Goal: Task Accomplishment & Management: Use online tool/utility

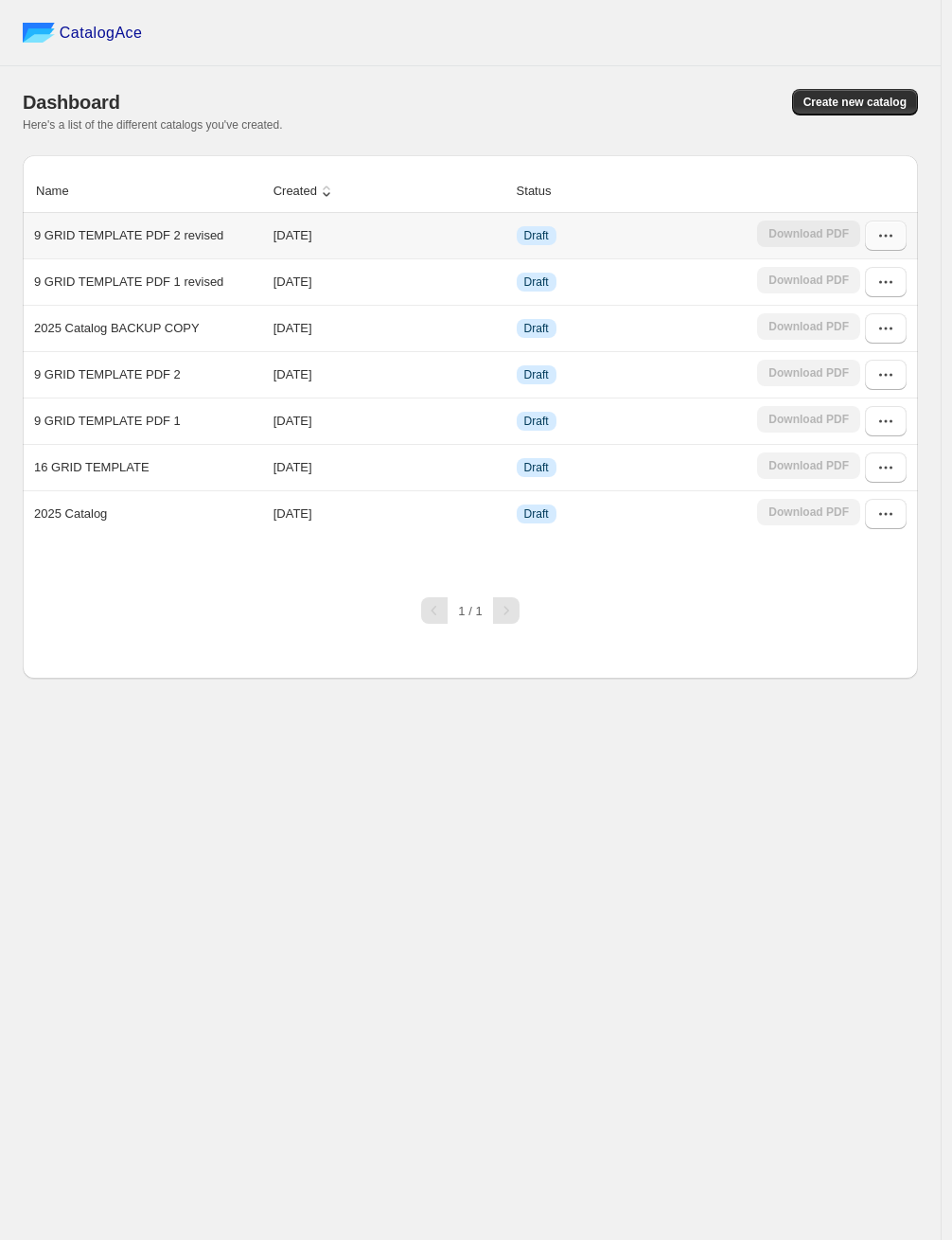
click at [885, 229] on icon "button" at bounding box center [886, 236] width 19 height 19
click at [846, 374] on span "Edit" at bounding box center [838, 373] width 20 height 15
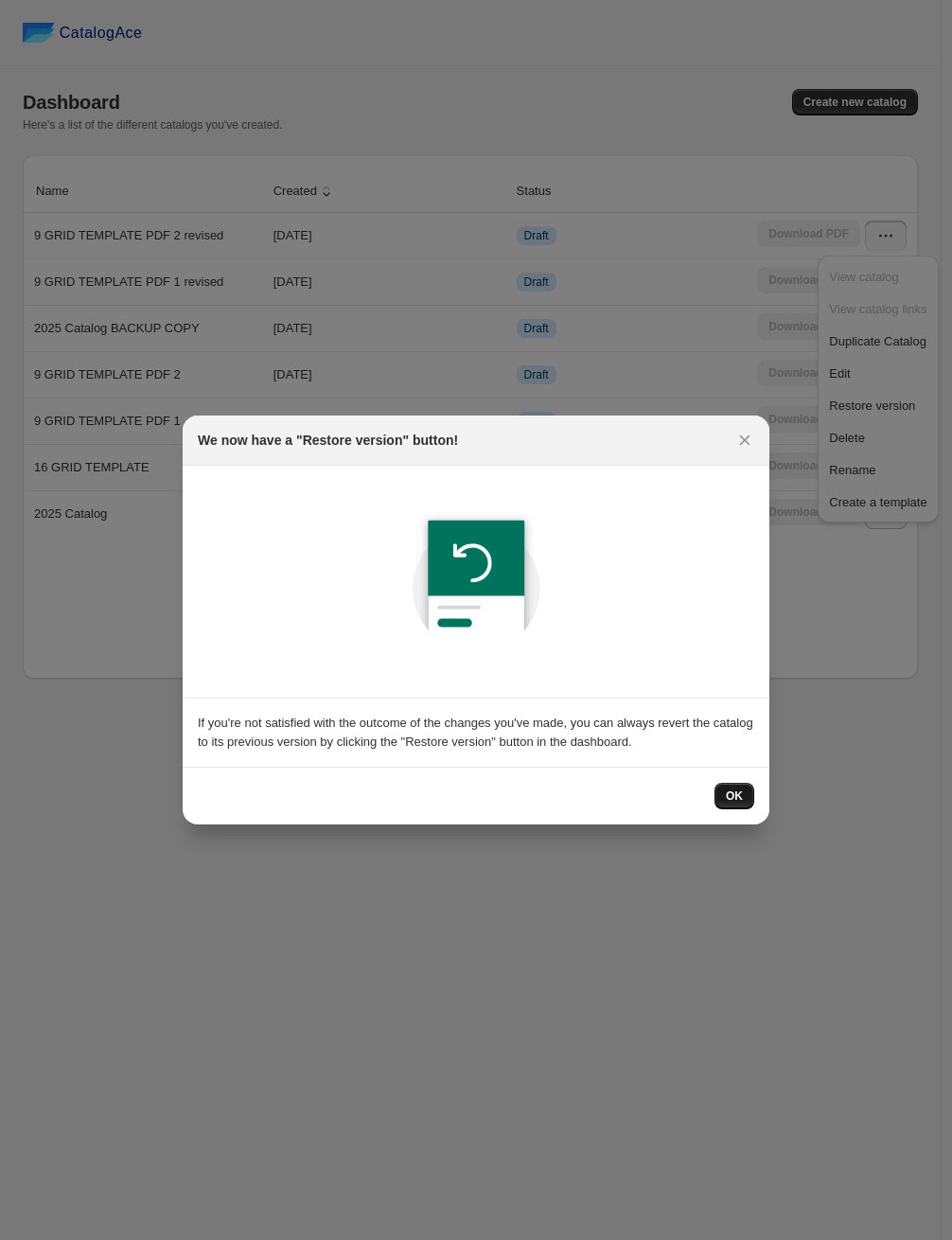
click at [743, 798] on button "OK" at bounding box center [734, 796] width 40 height 26
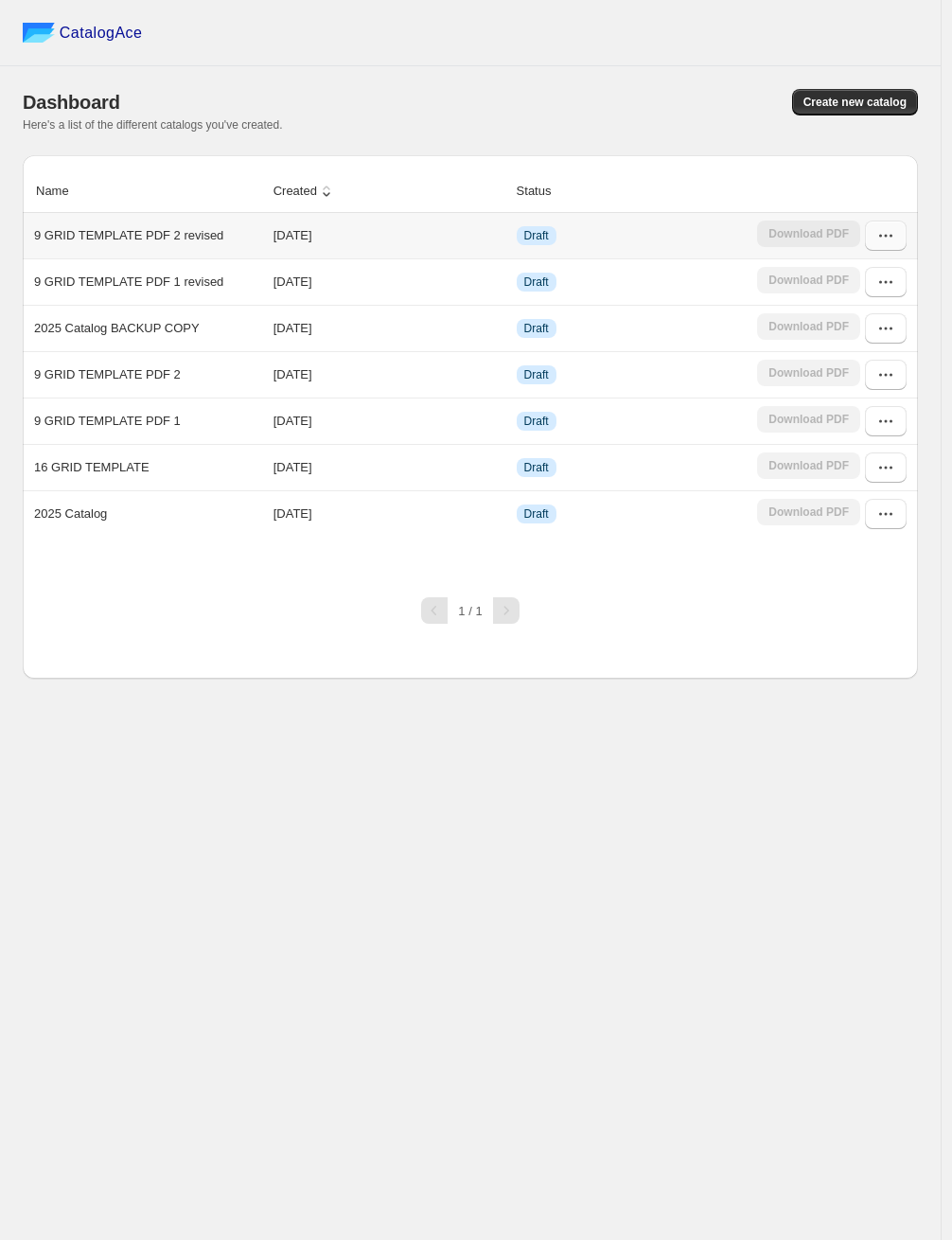
click at [887, 243] on icon "button" at bounding box center [886, 236] width 19 height 19
click at [860, 370] on span "Edit" at bounding box center [877, 374] width 97 height 19
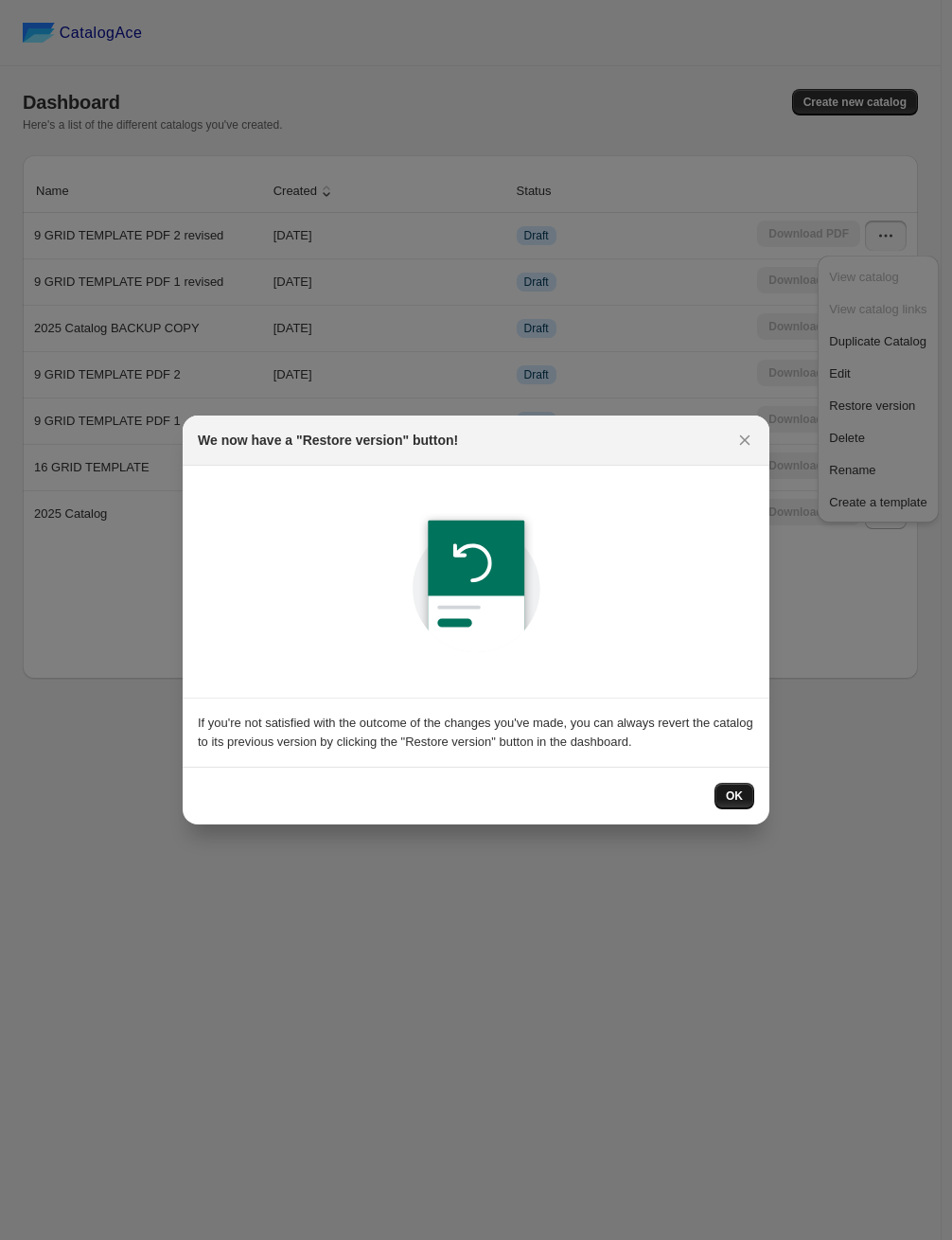
click at [729, 787] on button "OK" at bounding box center [734, 796] width 40 height 26
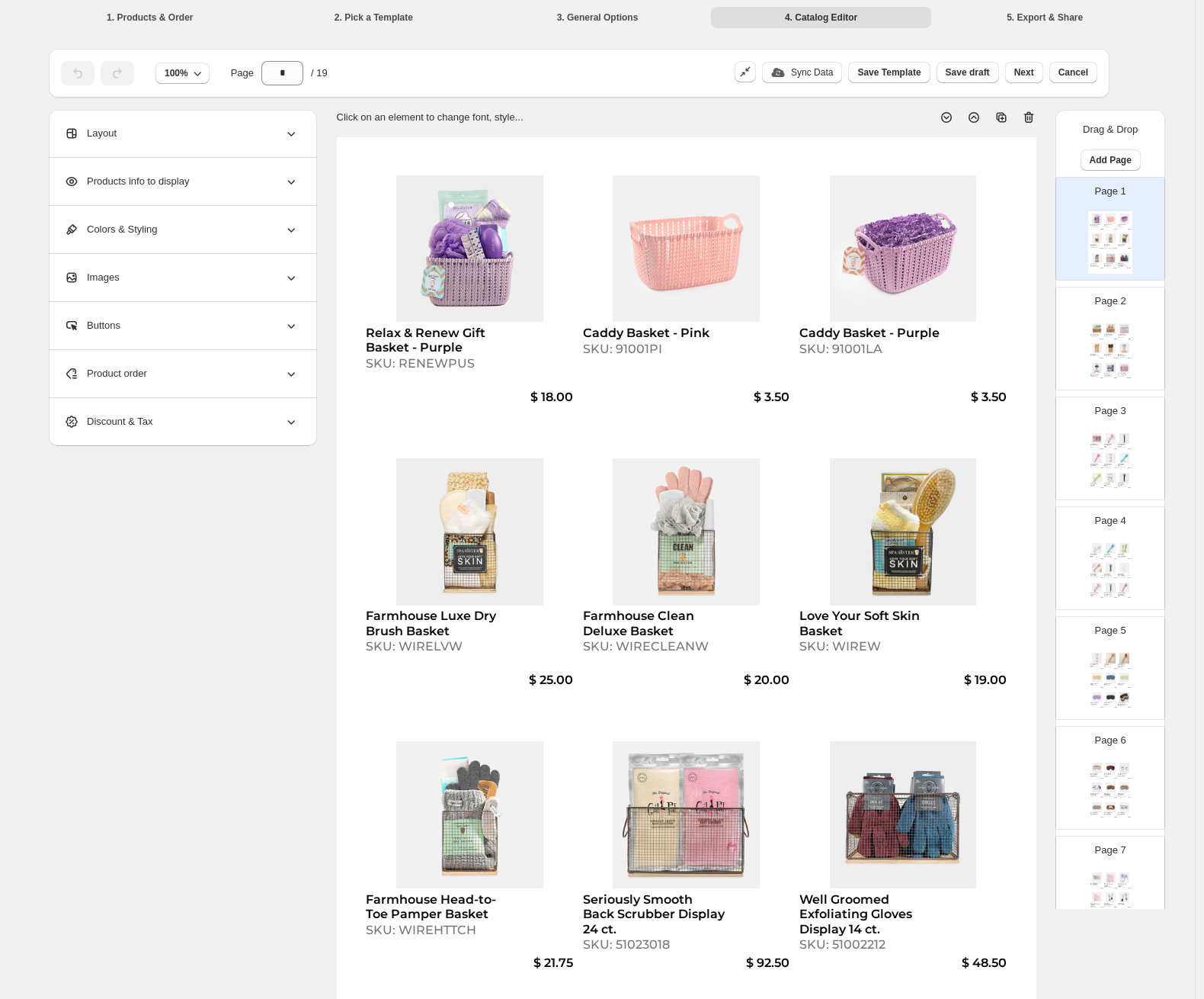
click at [766, 342] on div "Spa Treatment Sock Display 18 ct. SKU: 51085153 $ 102.00 Bouffant Shower Cap Di…" at bounding box center [1110, 353] width 45 height 63
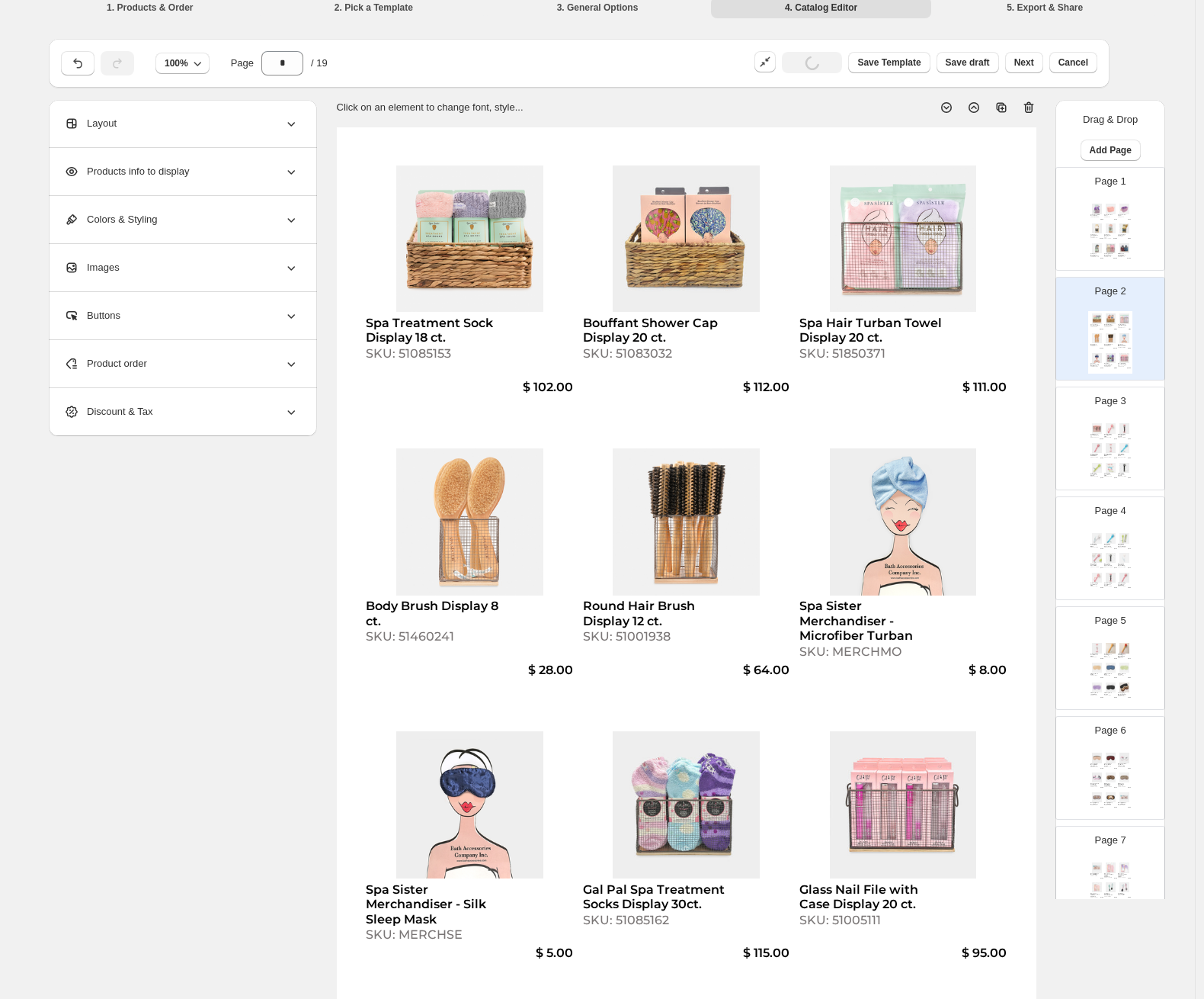
scroll to position [23, 0]
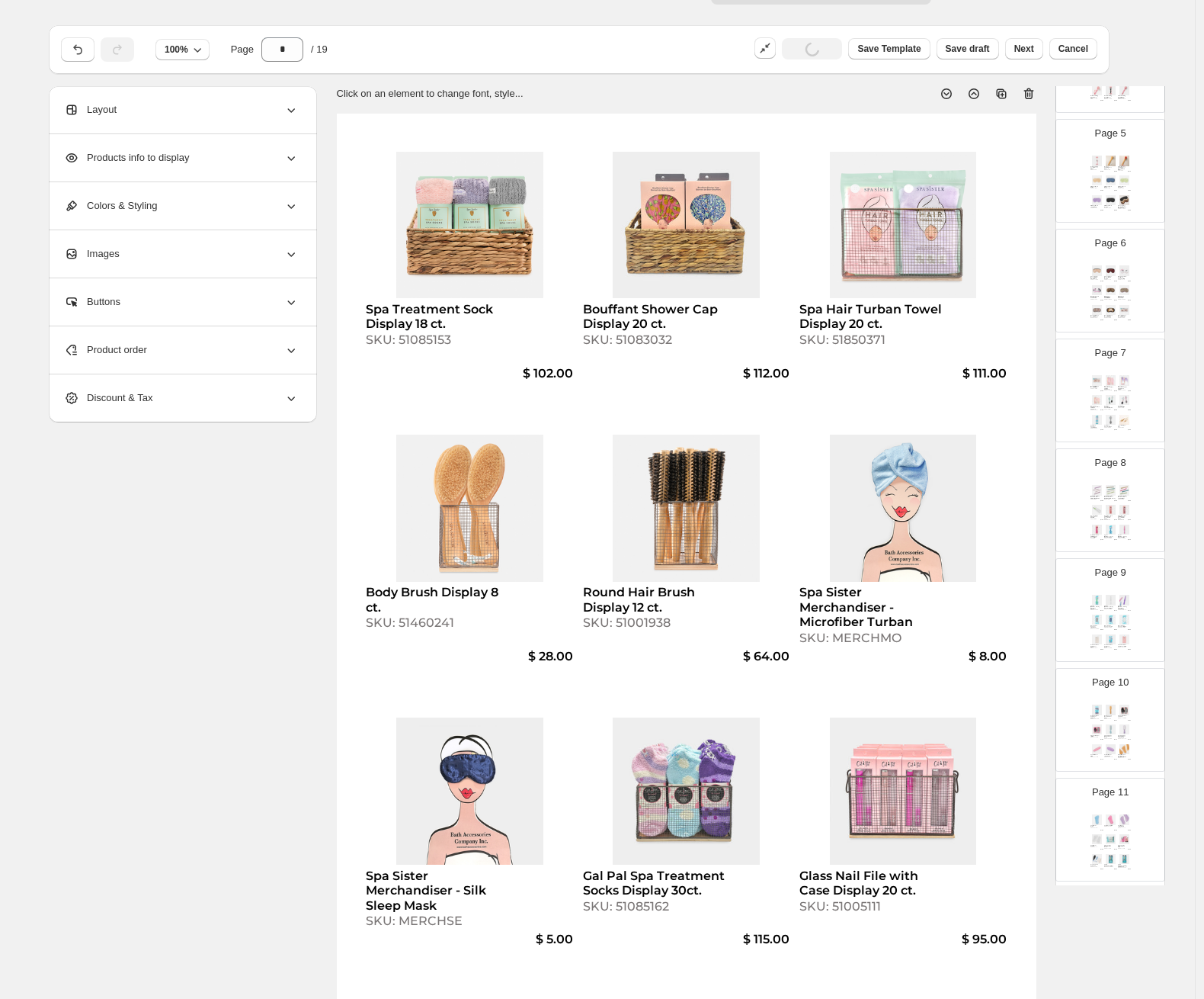
click at [766, 519] on div "SKU: 5111DPND" at bounding box center [1109, 519] width 9 height 1
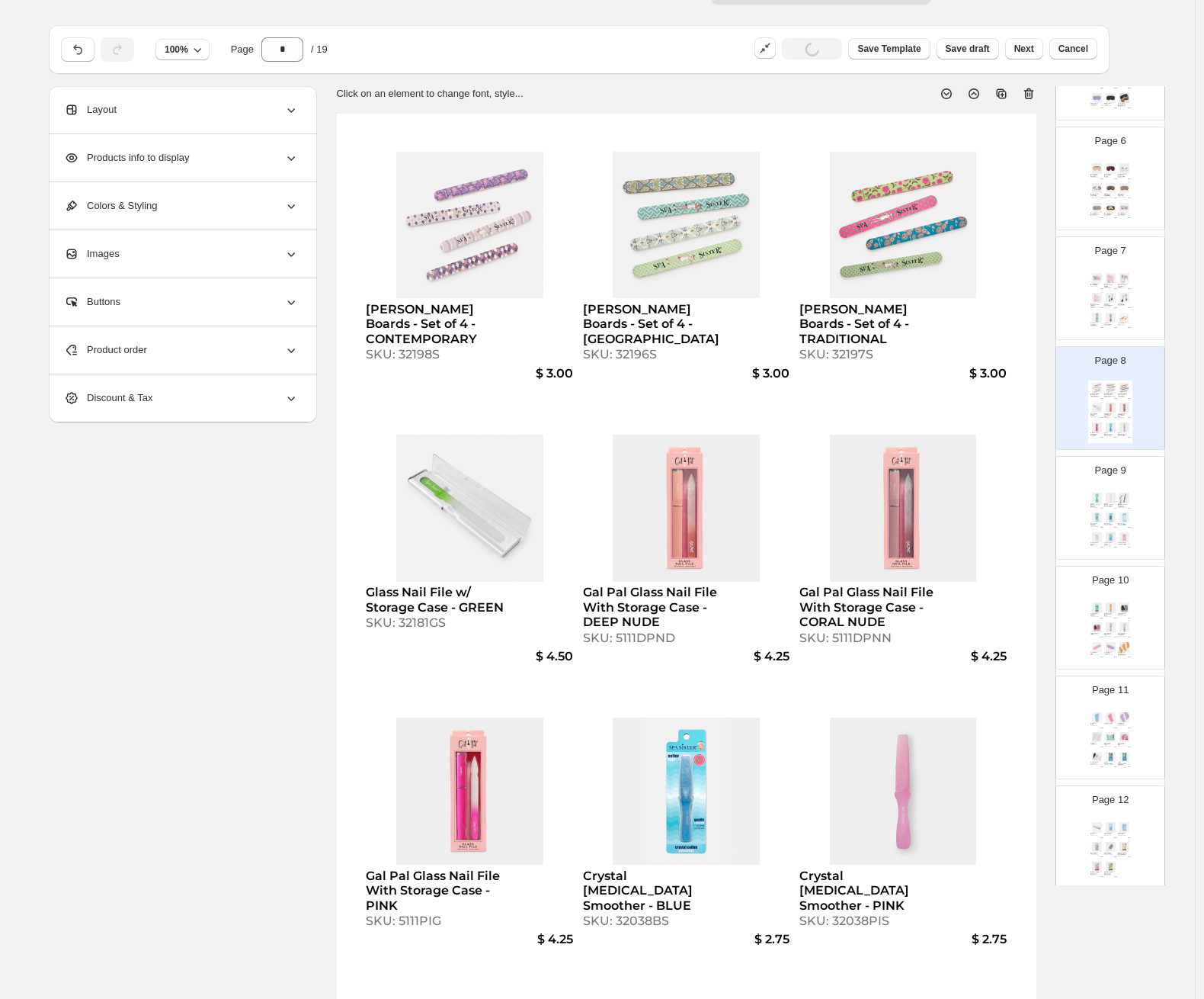
scroll to position [1166, 0]
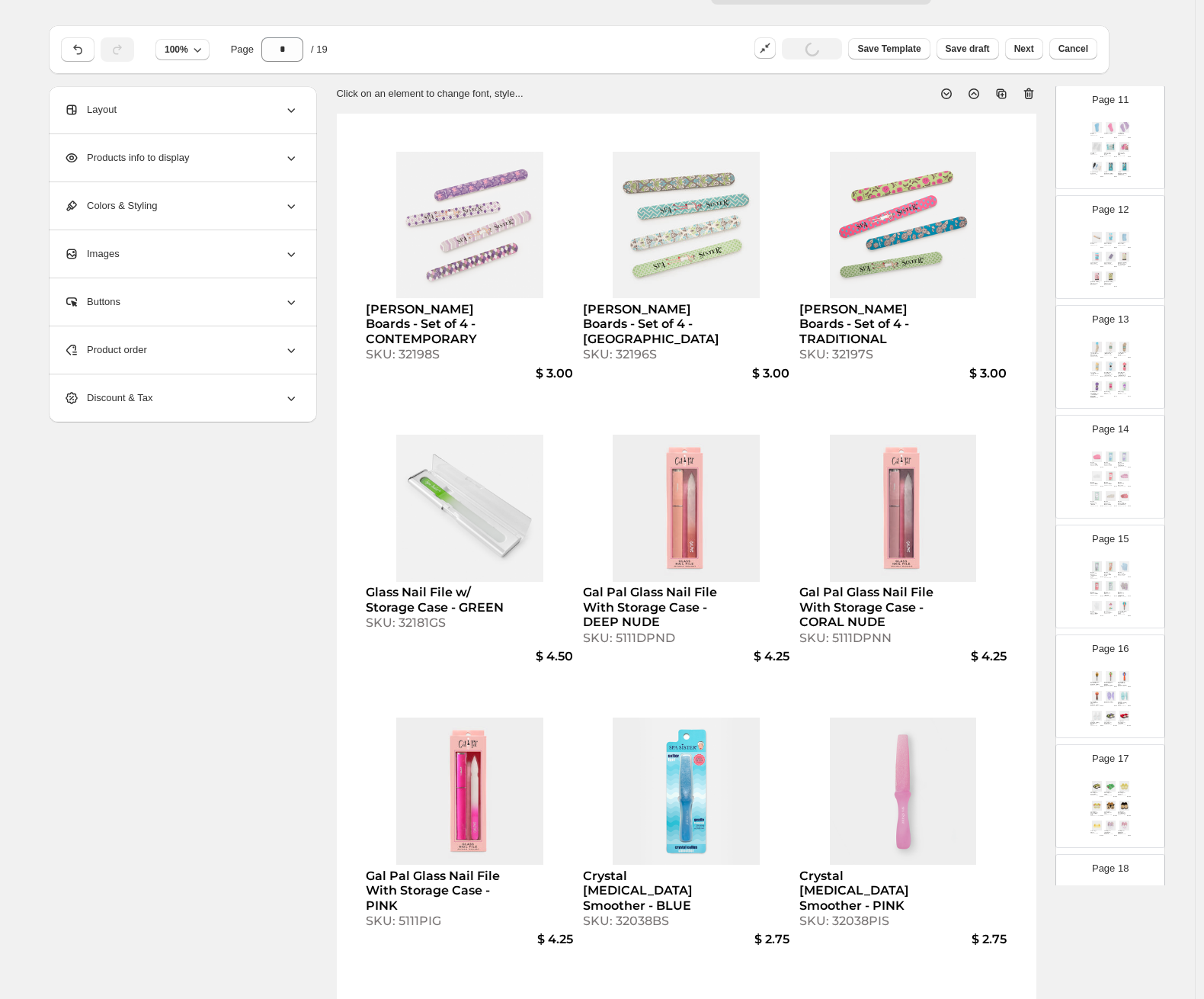
click at [766, 460] on img at bounding box center [1110, 456] width 13 height 10
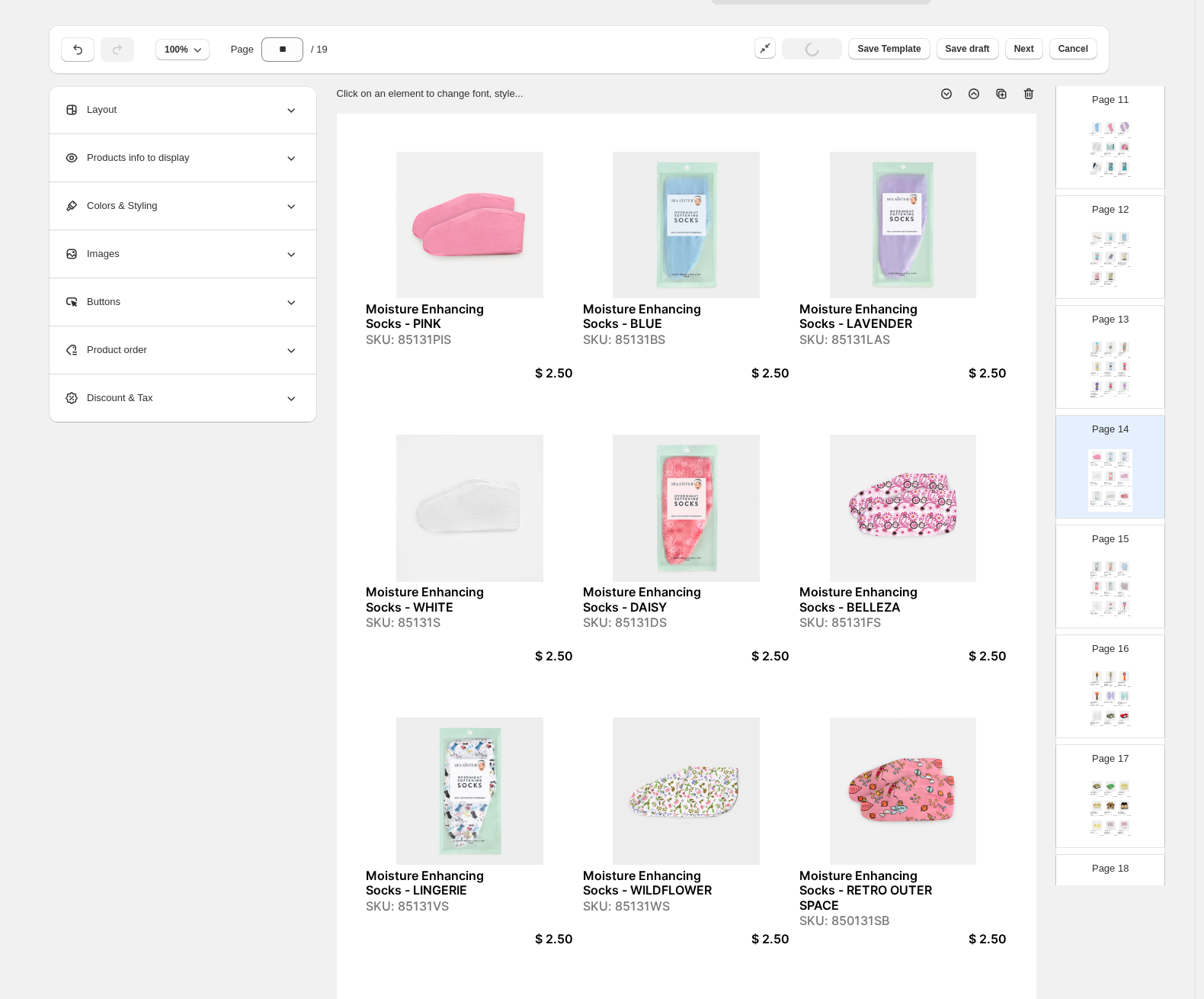
click at [766, 711] on img at bounding box center [1110, 715] width 13 height 10
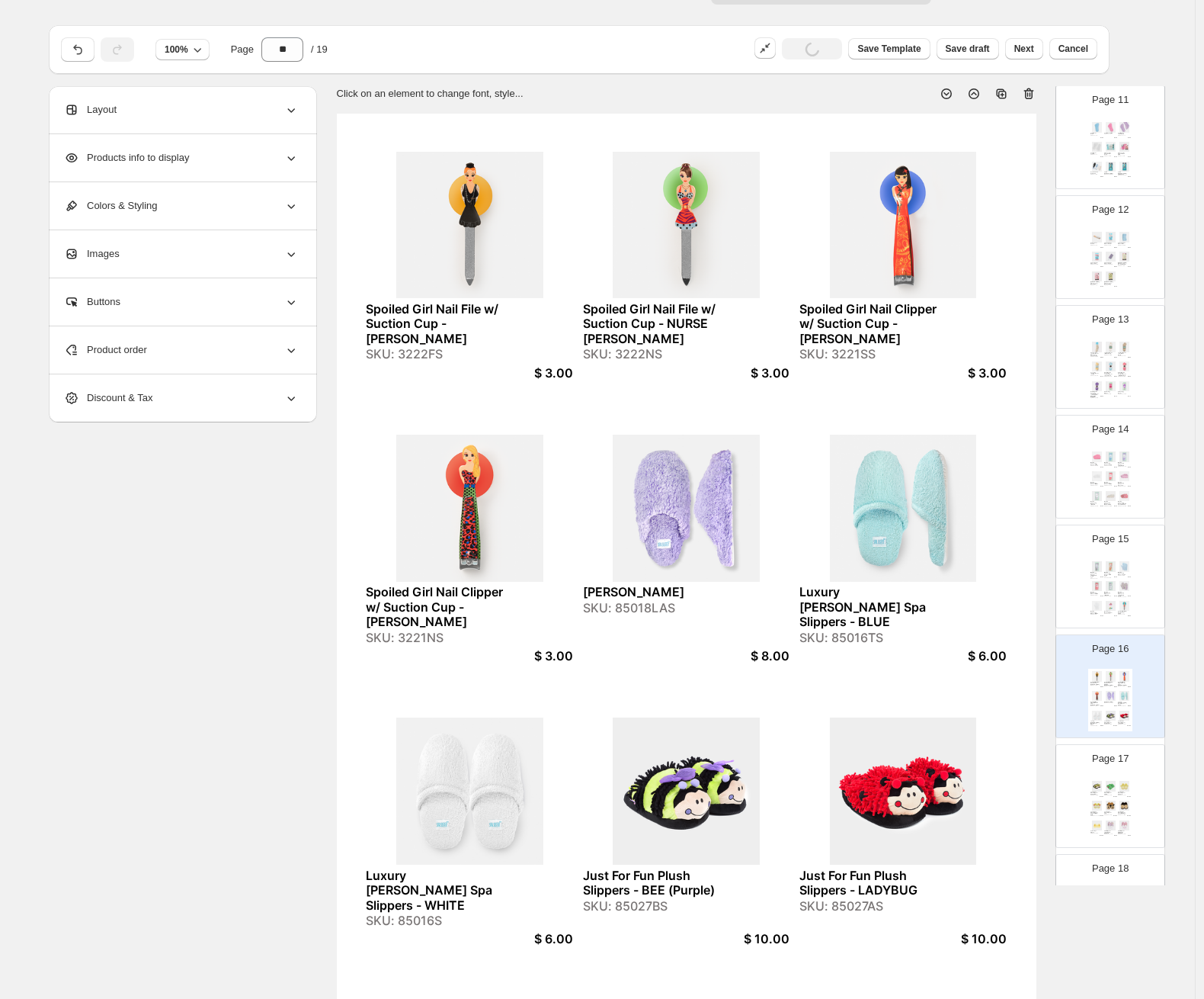
click at [766, 782] on img at bounding box center [1110, 786] width 13 height 10
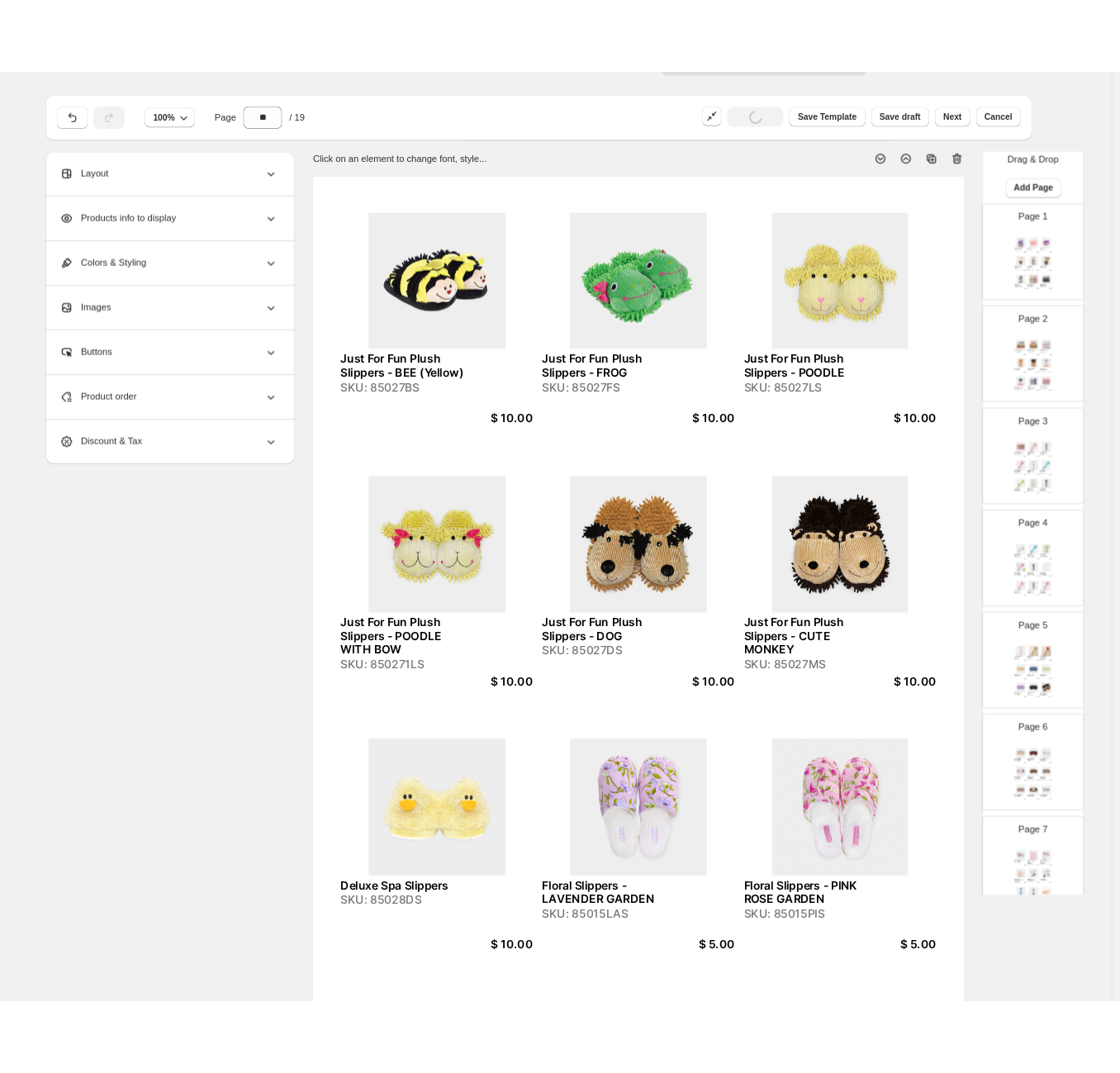
scroll to position [0, 0]
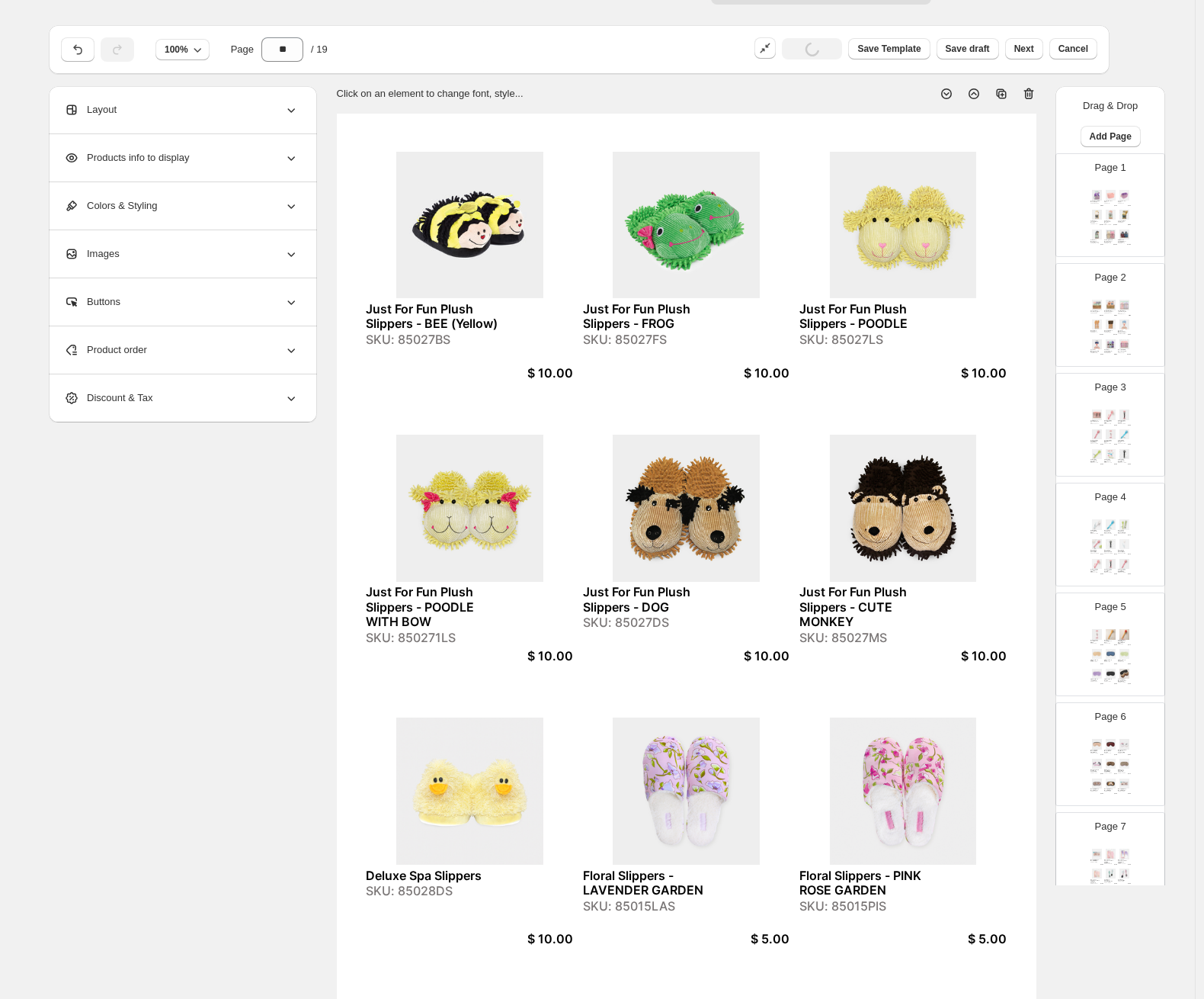
click at [766, 204] on div "Relax & Renew Gift Basket - Purple SKU: RENEWPUS $ 18.00 Caddy Basket - Pink SK…" at bounding box center [1110, 219] width 45 height 63
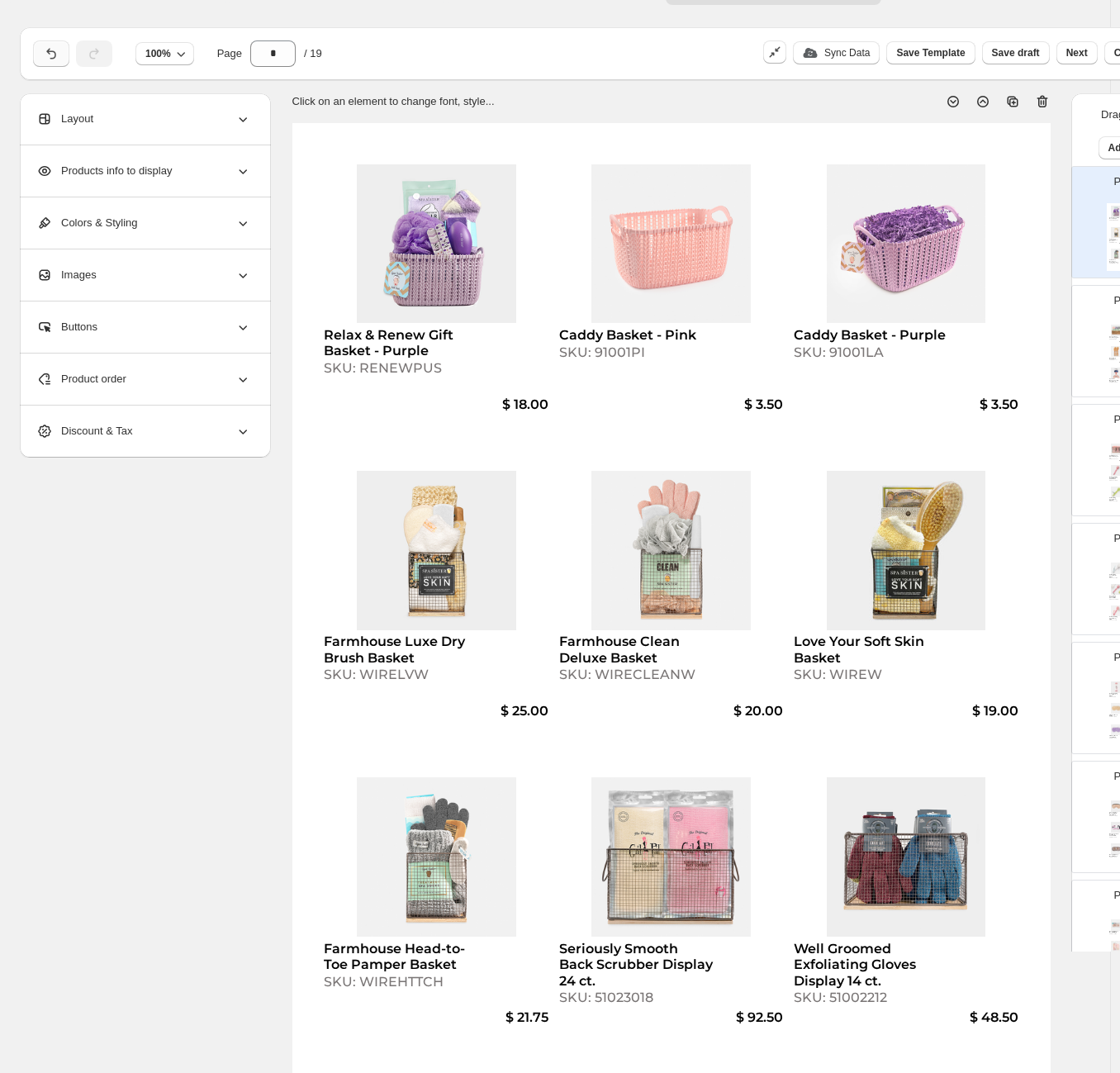
click at [49, 46] on icon "button" at bounding box center [52, 54] width 17 height 17
type input "**"
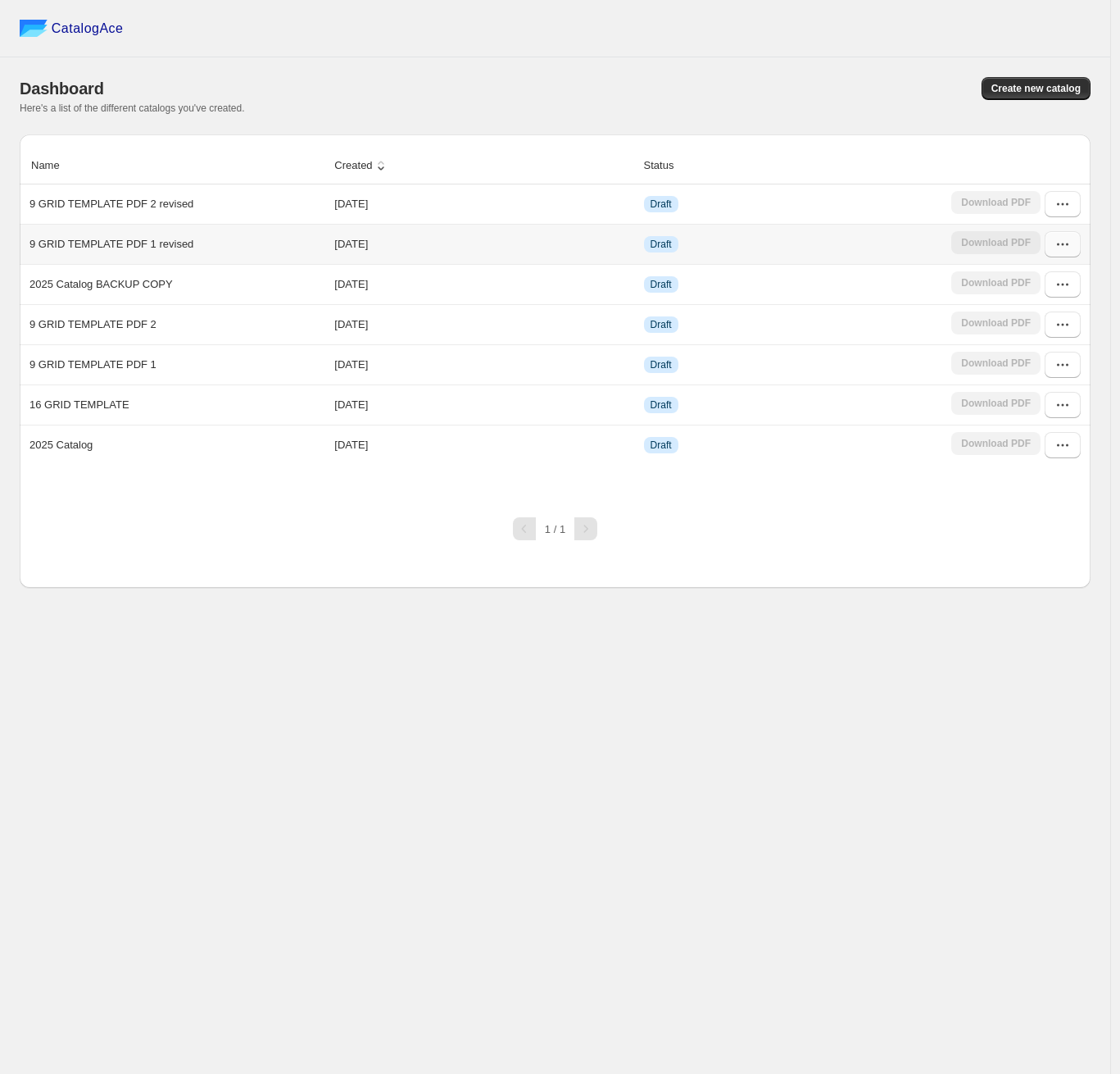
click at [1059, 245] on icon "button" at bounding box center [1058, 245] width 3 height 3
click at [1028, 366] on span "Edit" at bounding box center [1022, 363] width 18 height 13
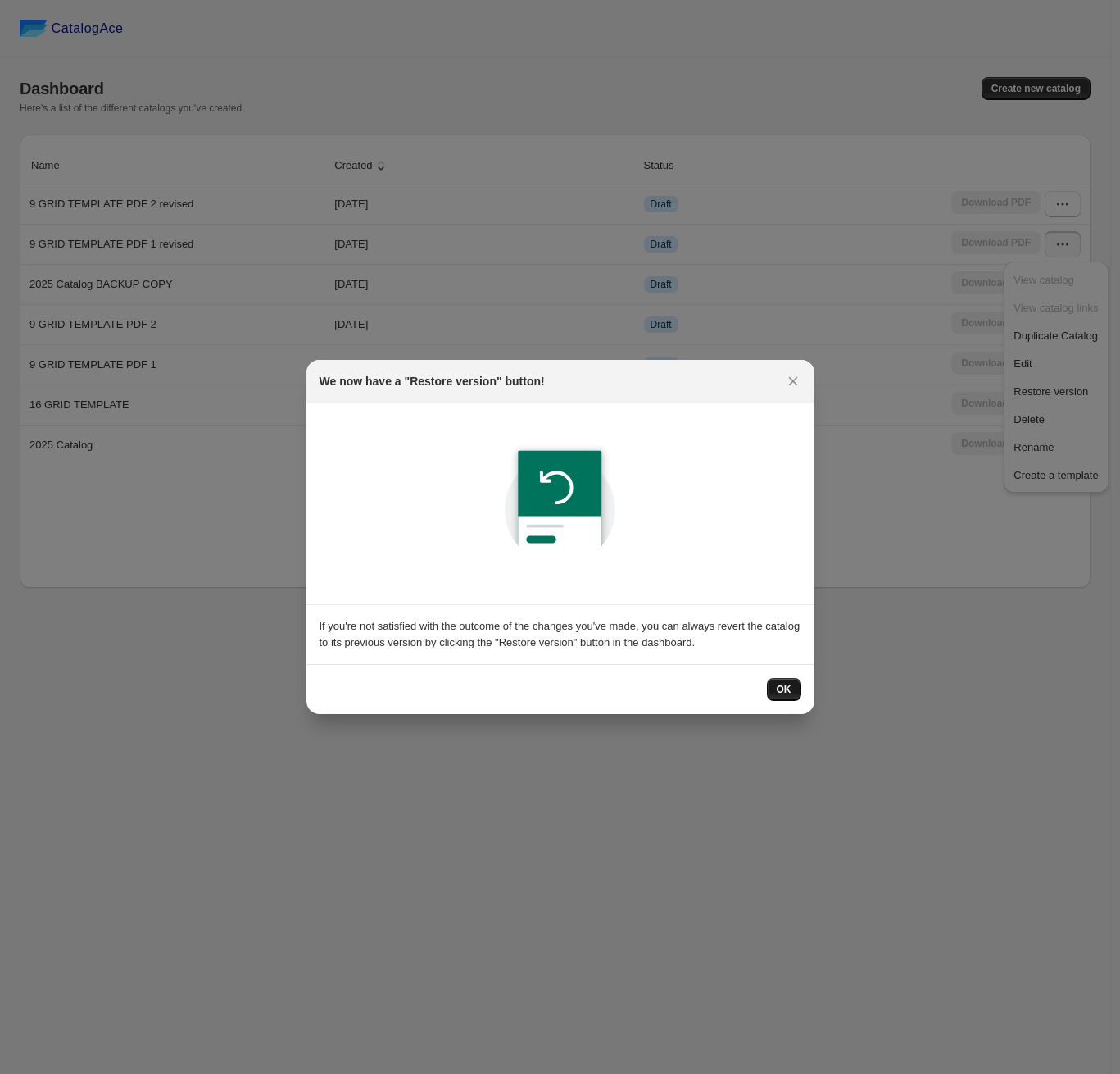
click at [788, 687] on span "OK" at bounding box center [785, 689] width 15 height 13
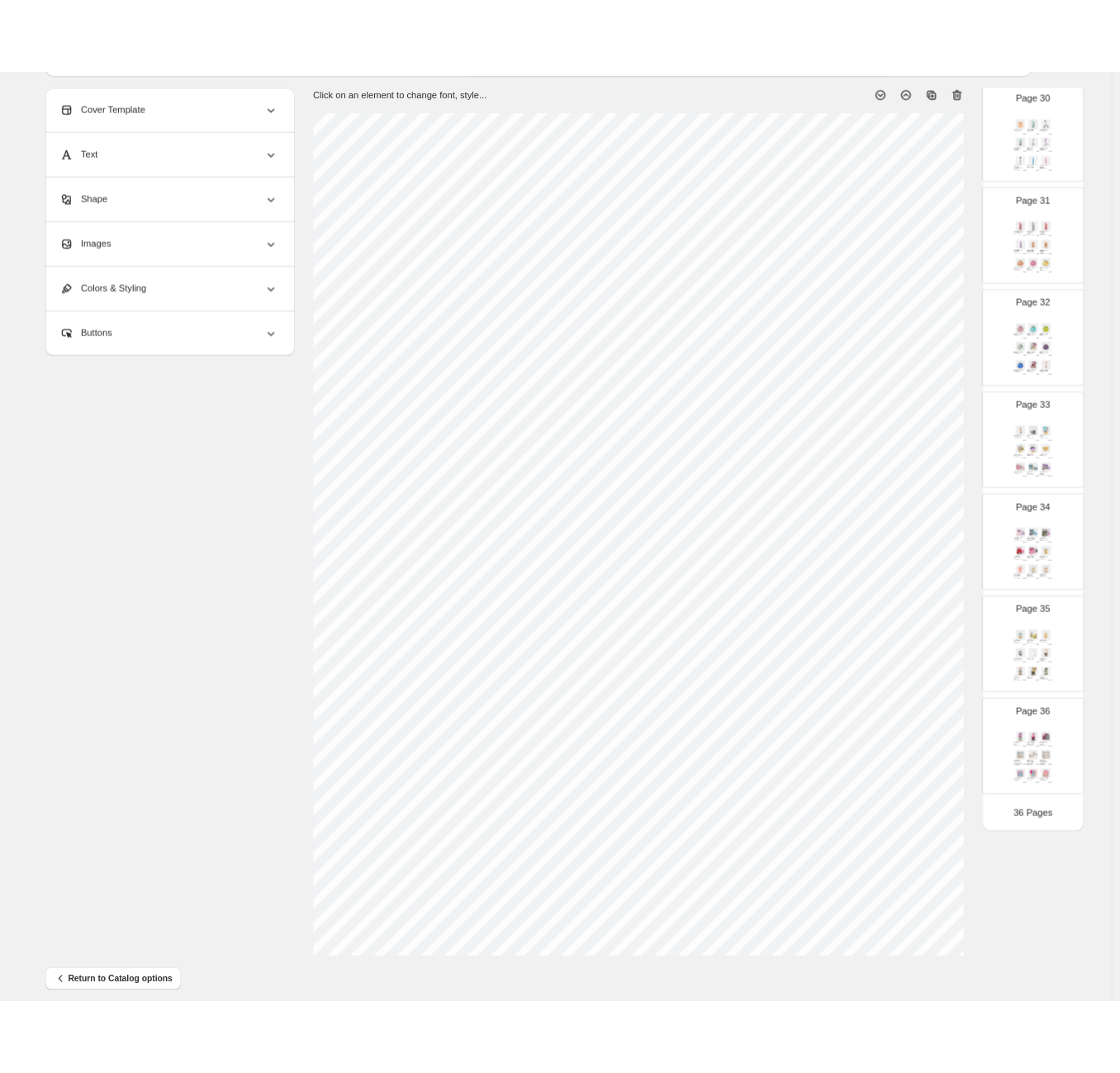
scroll to position [115, 0]
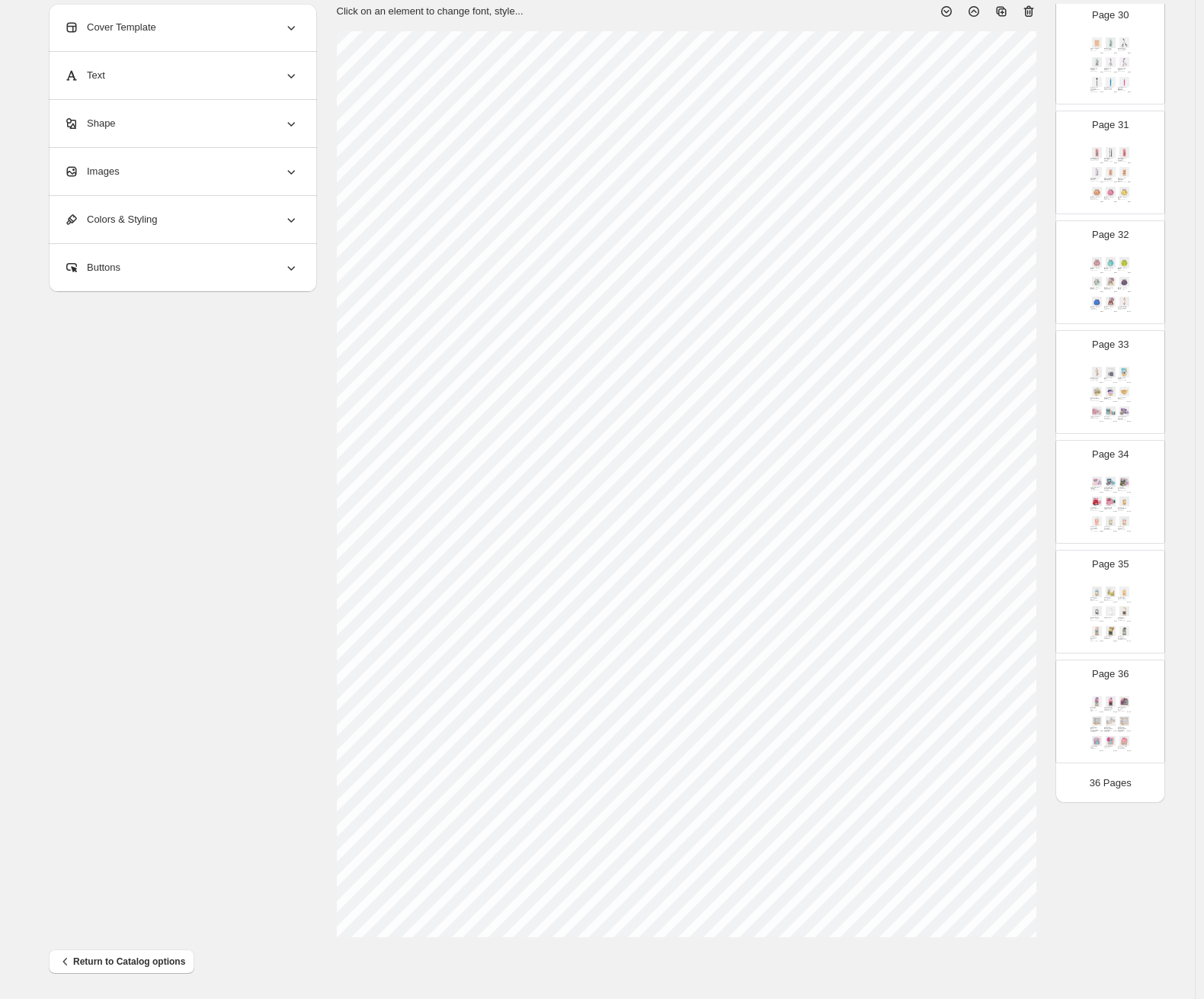
click at [1041, 712] on div "Relaxation Basket Set SKU: WIRECLEAN-MVS $ 10.00 Love Your Soft Skin Chicken Wi…" at bounding box center [1110, 725] width 45 height 63
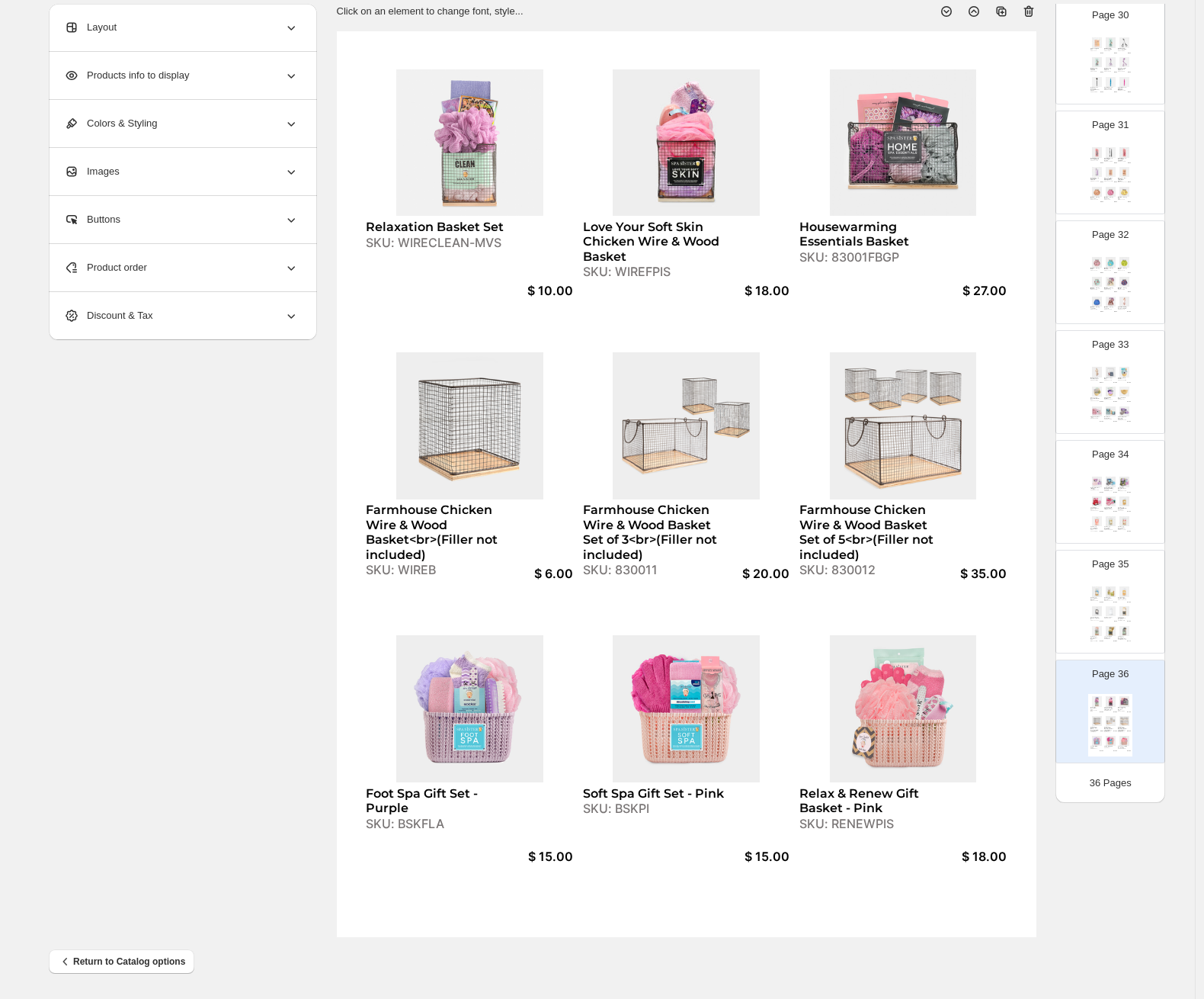
click at [1041, 631] on img at bounding box center [1097, 631] width 13 height 10
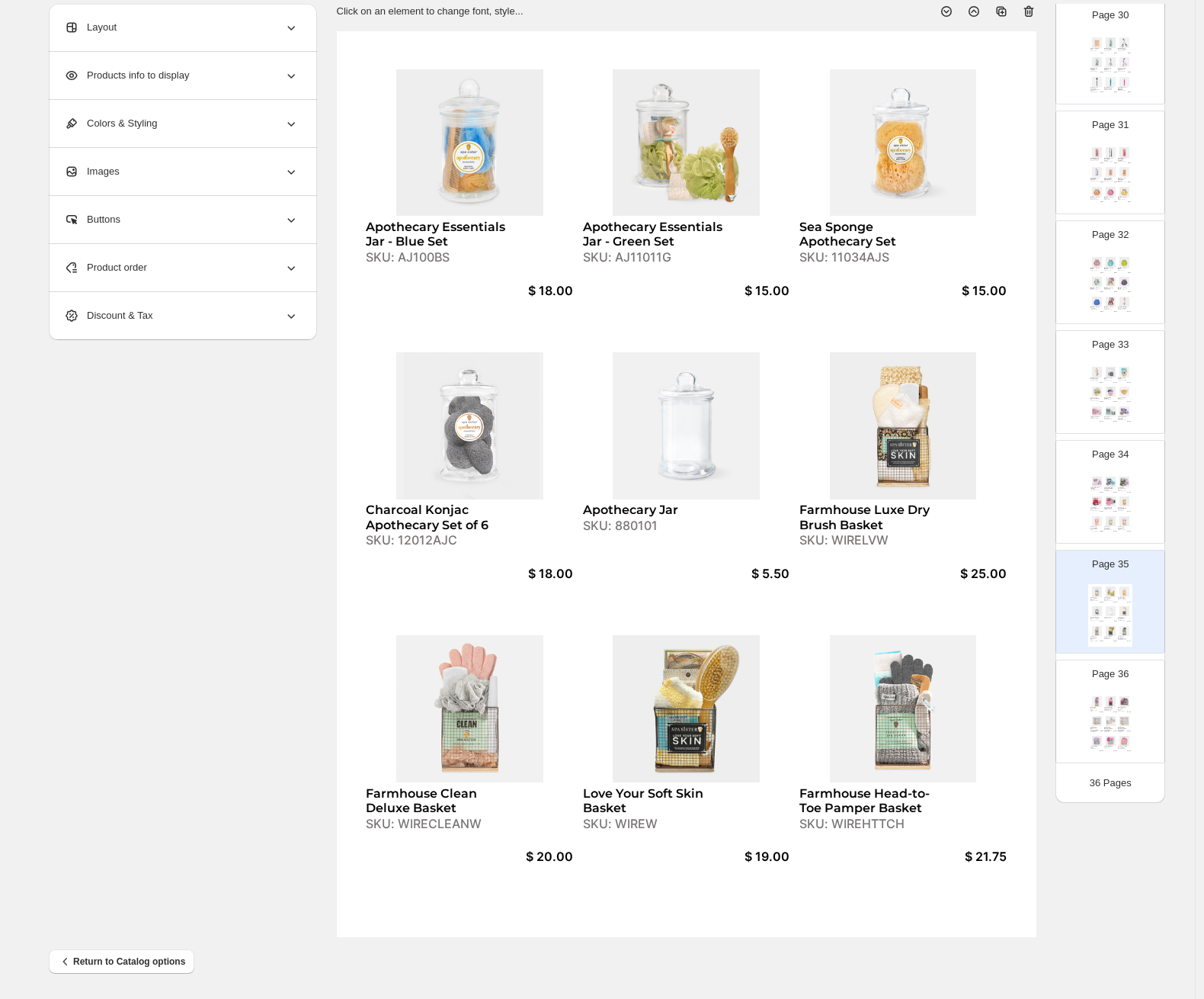
click at [1041, 695] on div "Relaxation Basket Set SKU: WIRECLEAN-MVS $ 10.00 Love Your Soft Skin Chicken Wi…" at bounding box center [1110, 725] width 45 height 63
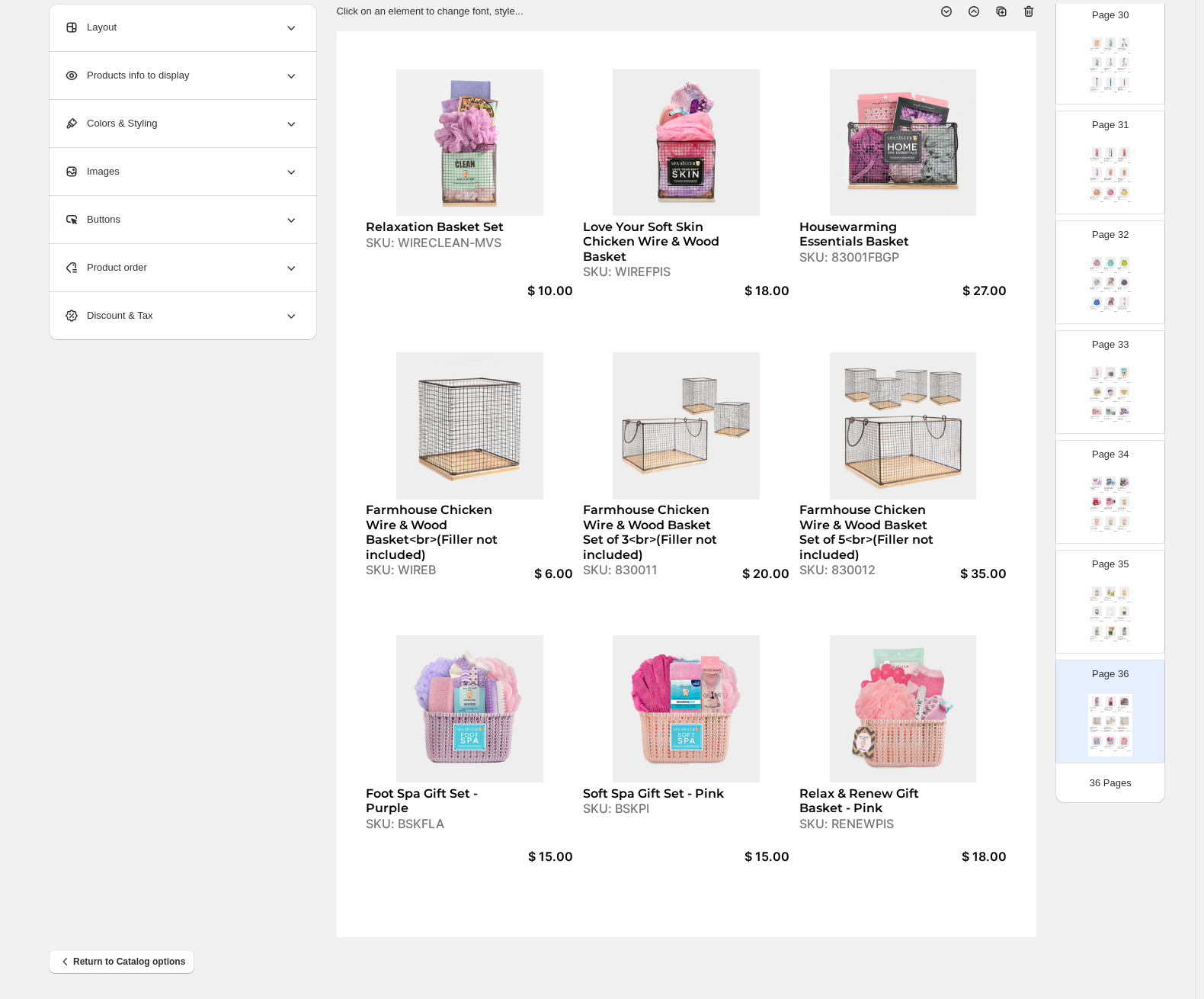
click at [1041, 510] on div "Deluxe Slipper Set - Little Piggy SKU: 360012DP $ 20.00 Deluxe Slipper Set - Ne…" at bounding box center [1110, 506] width 45 height 63
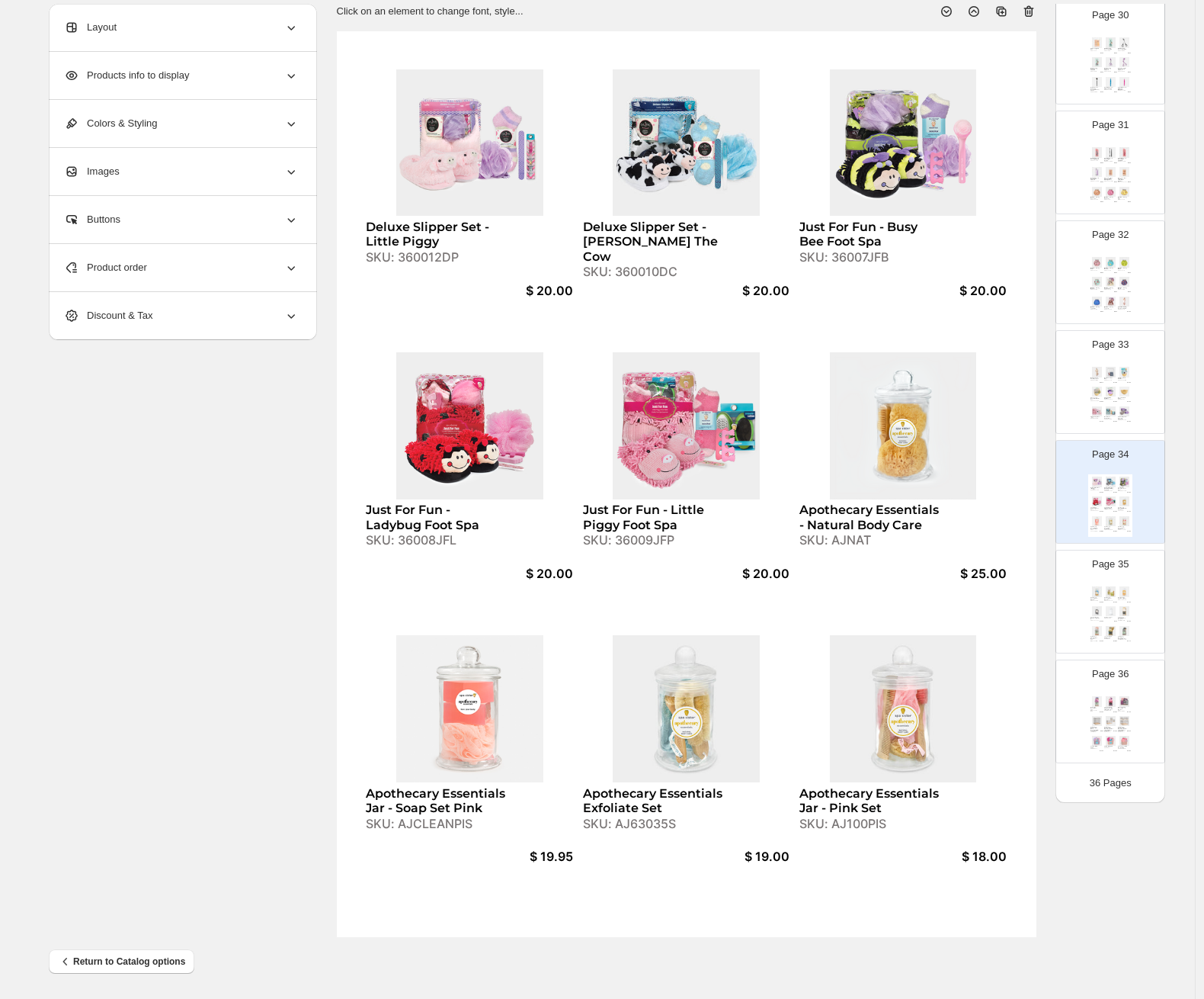
click at [1041, 403] on div "Microfiber-Lined Shawl Spa Robe SKU: 8501MBS $ 33.75 Gentlemen's Spa Wrap SKU: …" at bounding box center [1110, 396] width 45 height 63
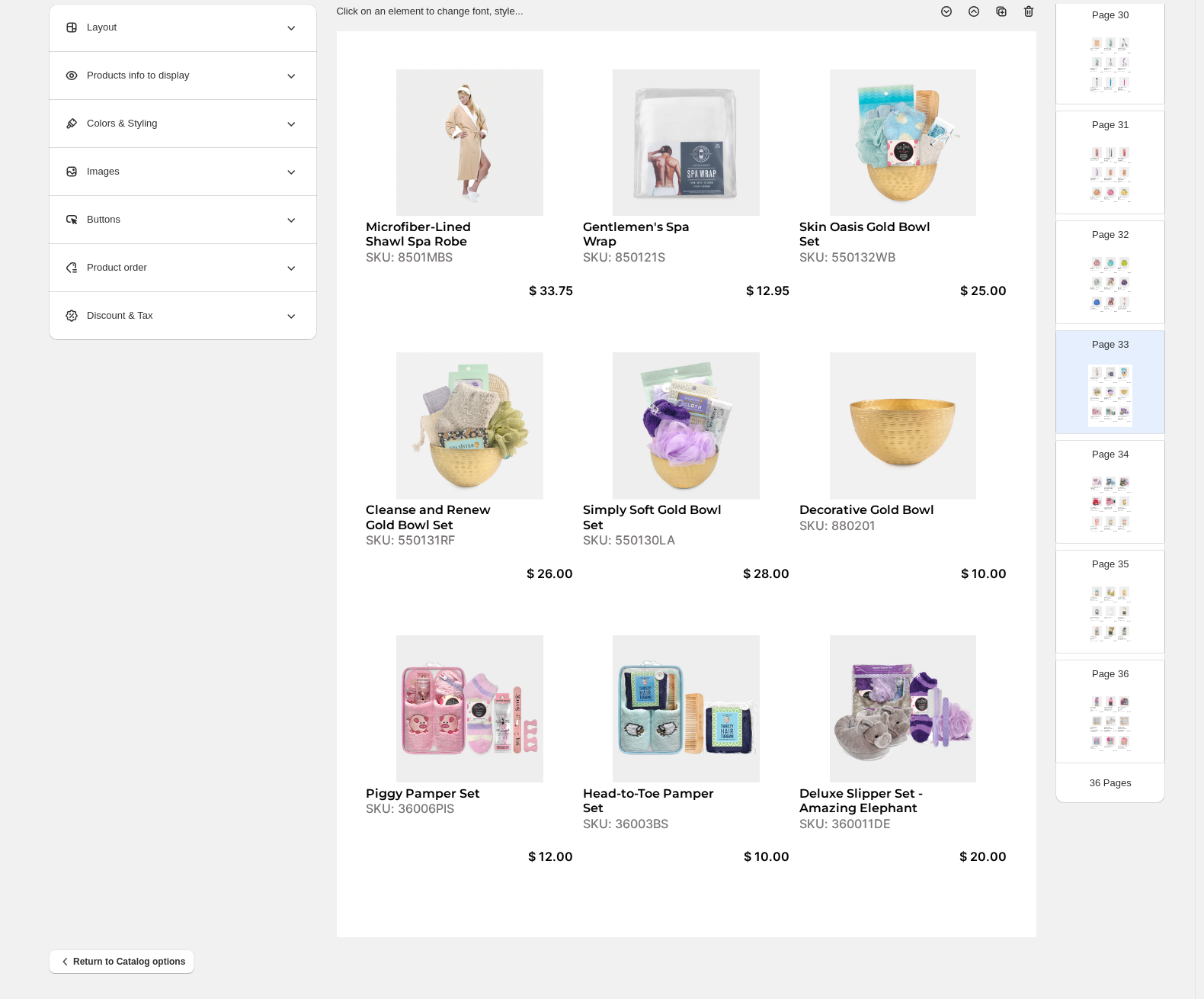
click at [230, 269] on div "Product order" at bounding box center [181, 267] width 234 height 47
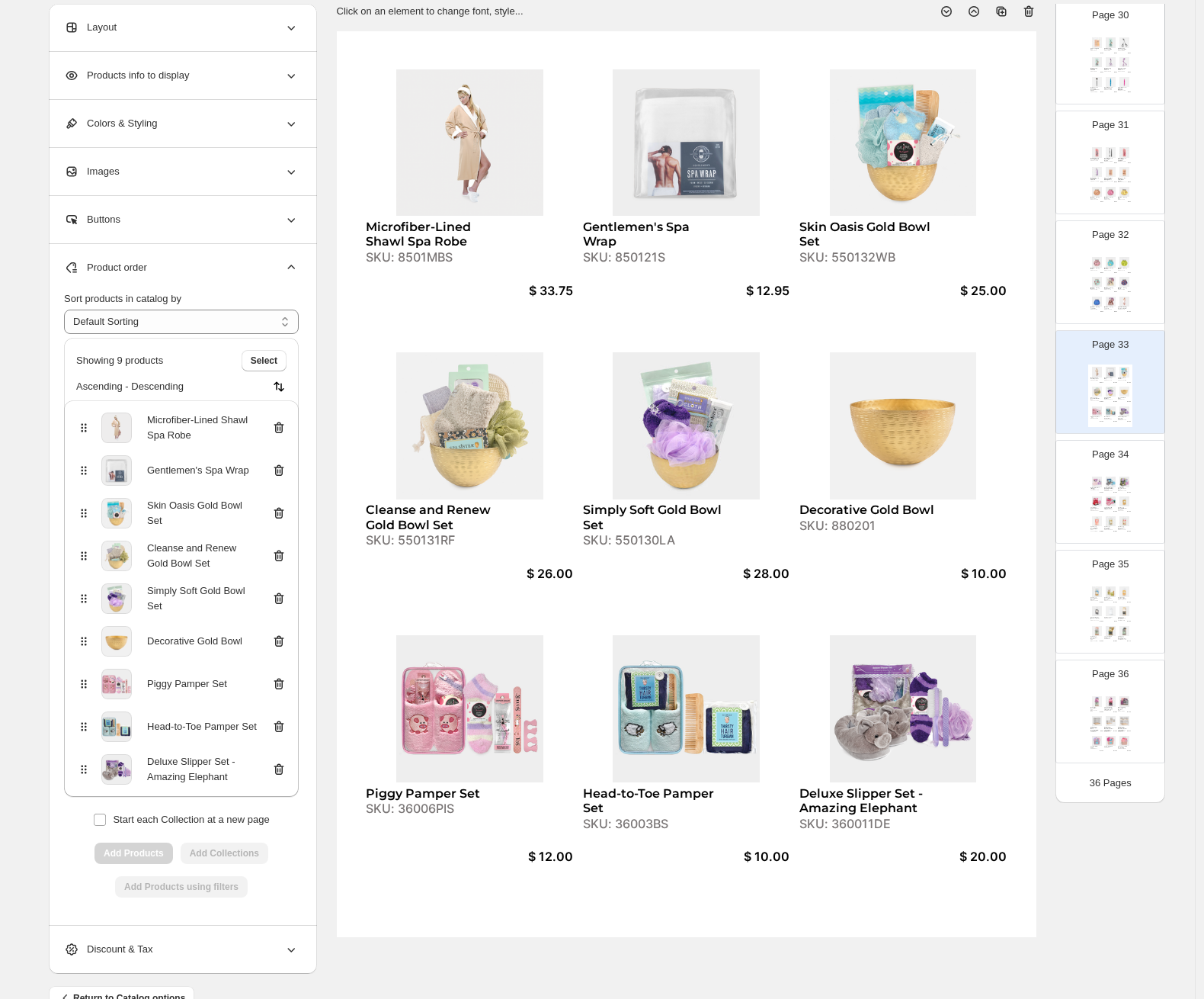
click at [279, 557] on icon at bounding box center [279, 556] width 16 height 16
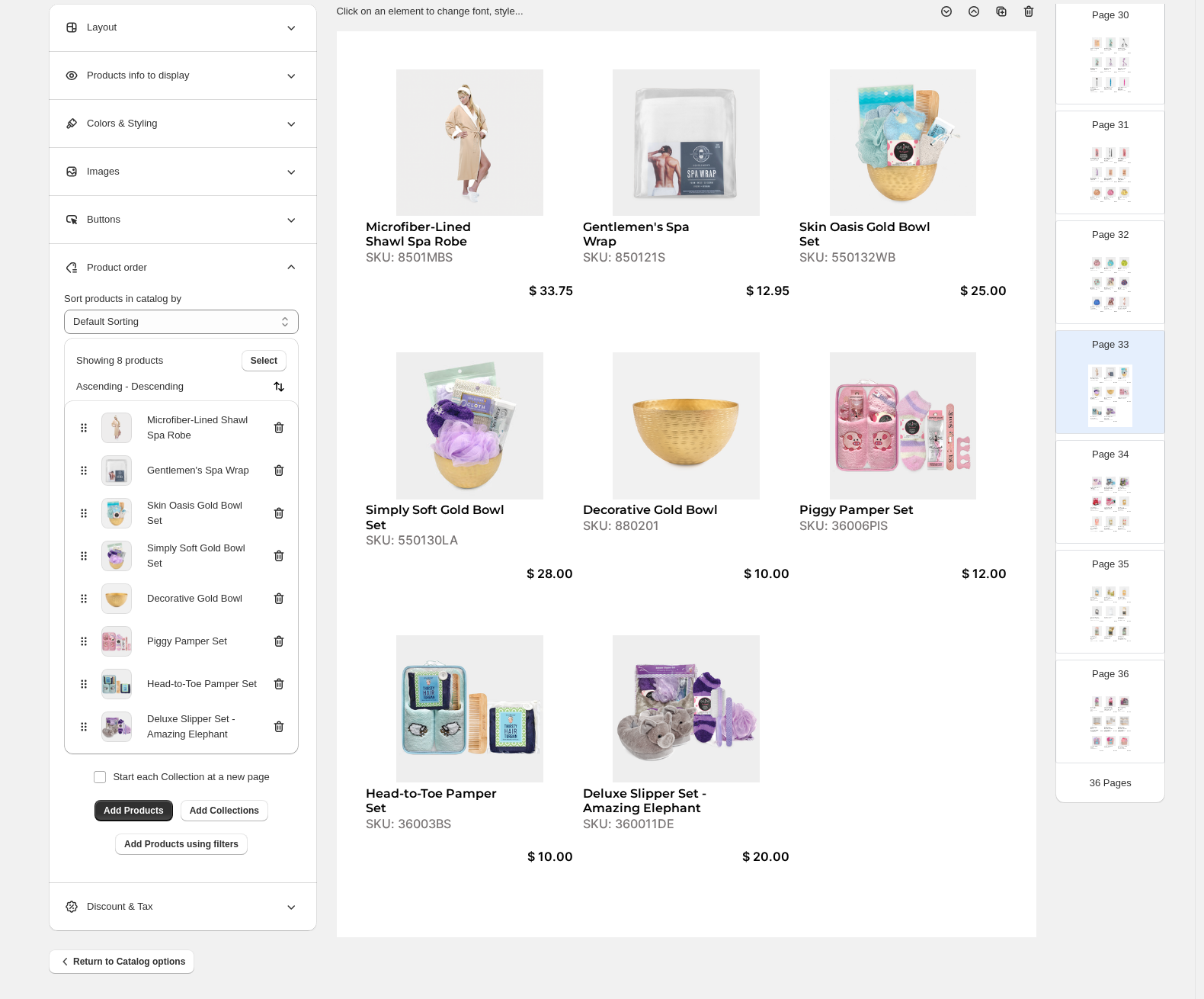
click at [1041, 485] on img at bounding box center [1097, 482] width 13 height 10
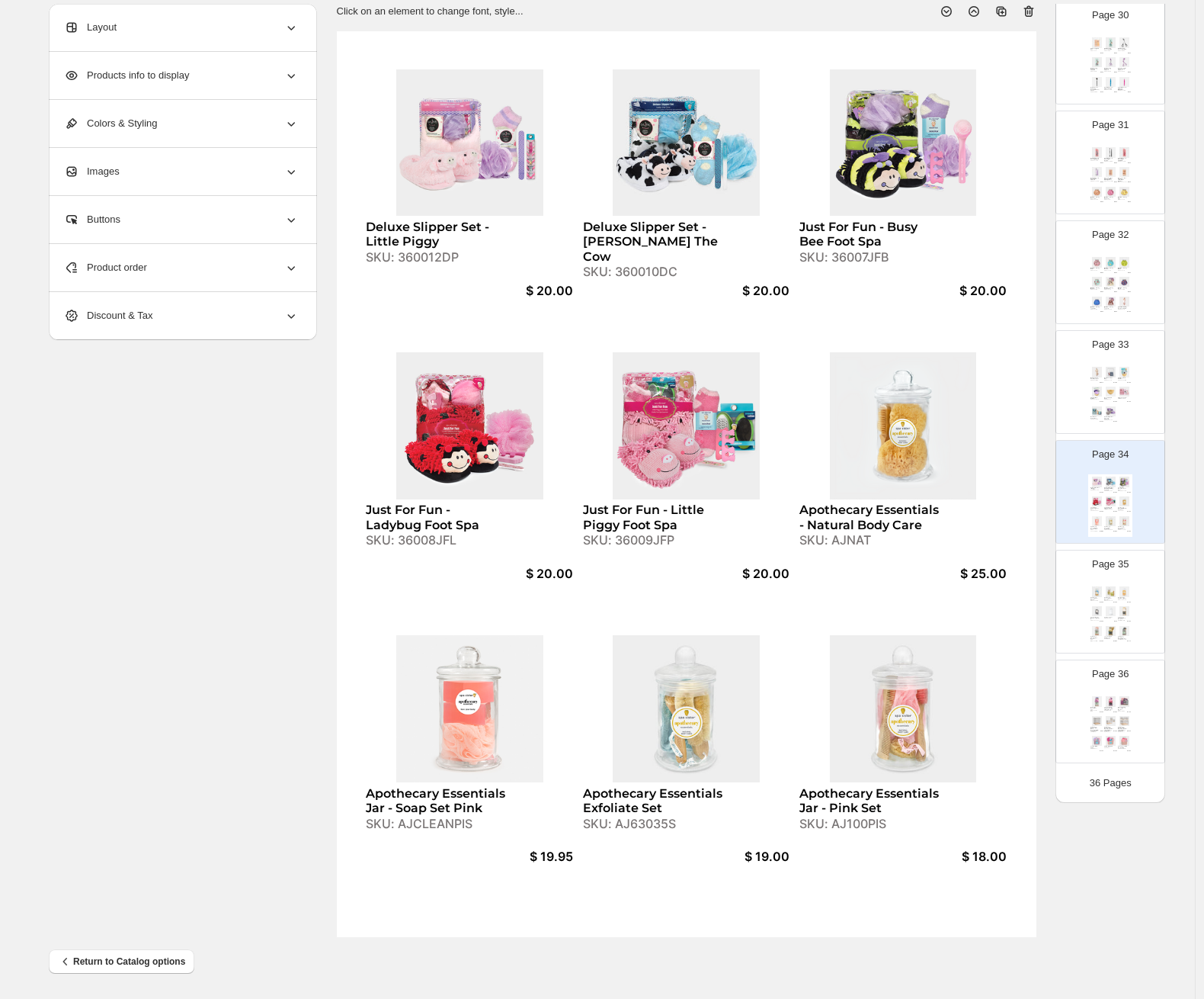
click at [225, 273] on div "Product order" at bounding box center [181, 267] width 234 height 47
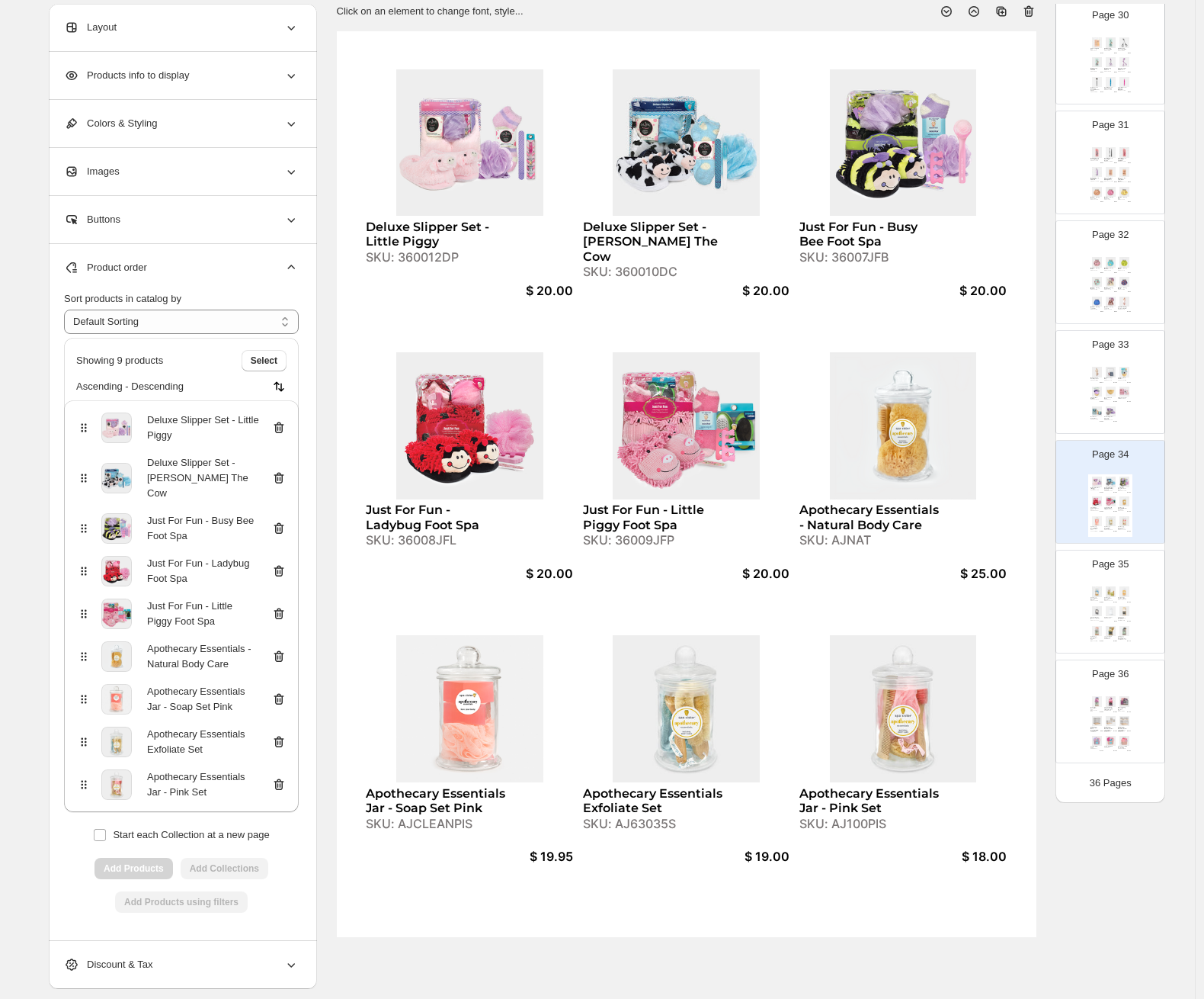
click at [284, 694] on icon at bounding box center [279, 700] width 10 height 12
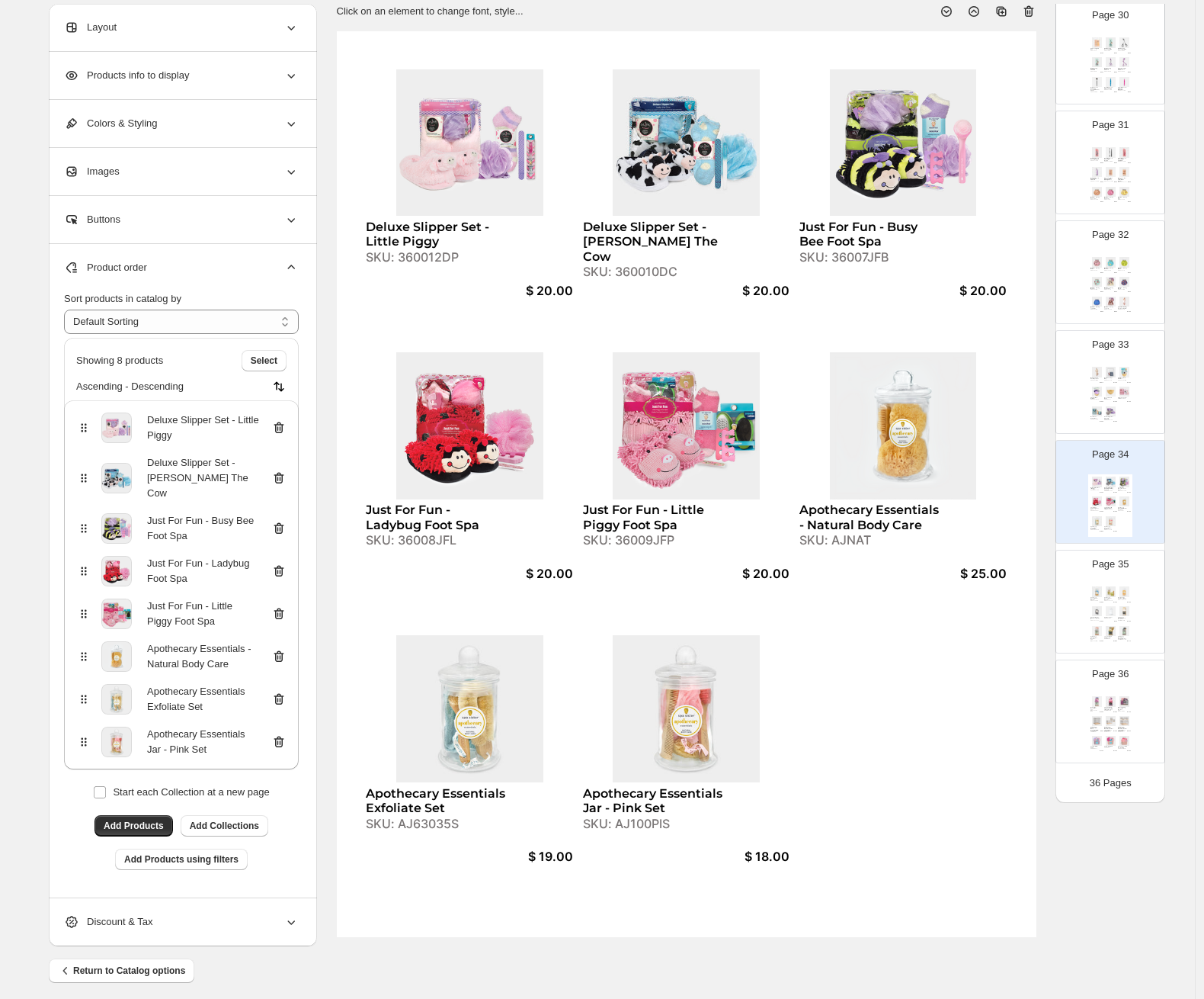
click at [1041, 597] on div "Sea Sponge Apothecary Set" at bounding box center [1123, 598] width 9 height 2
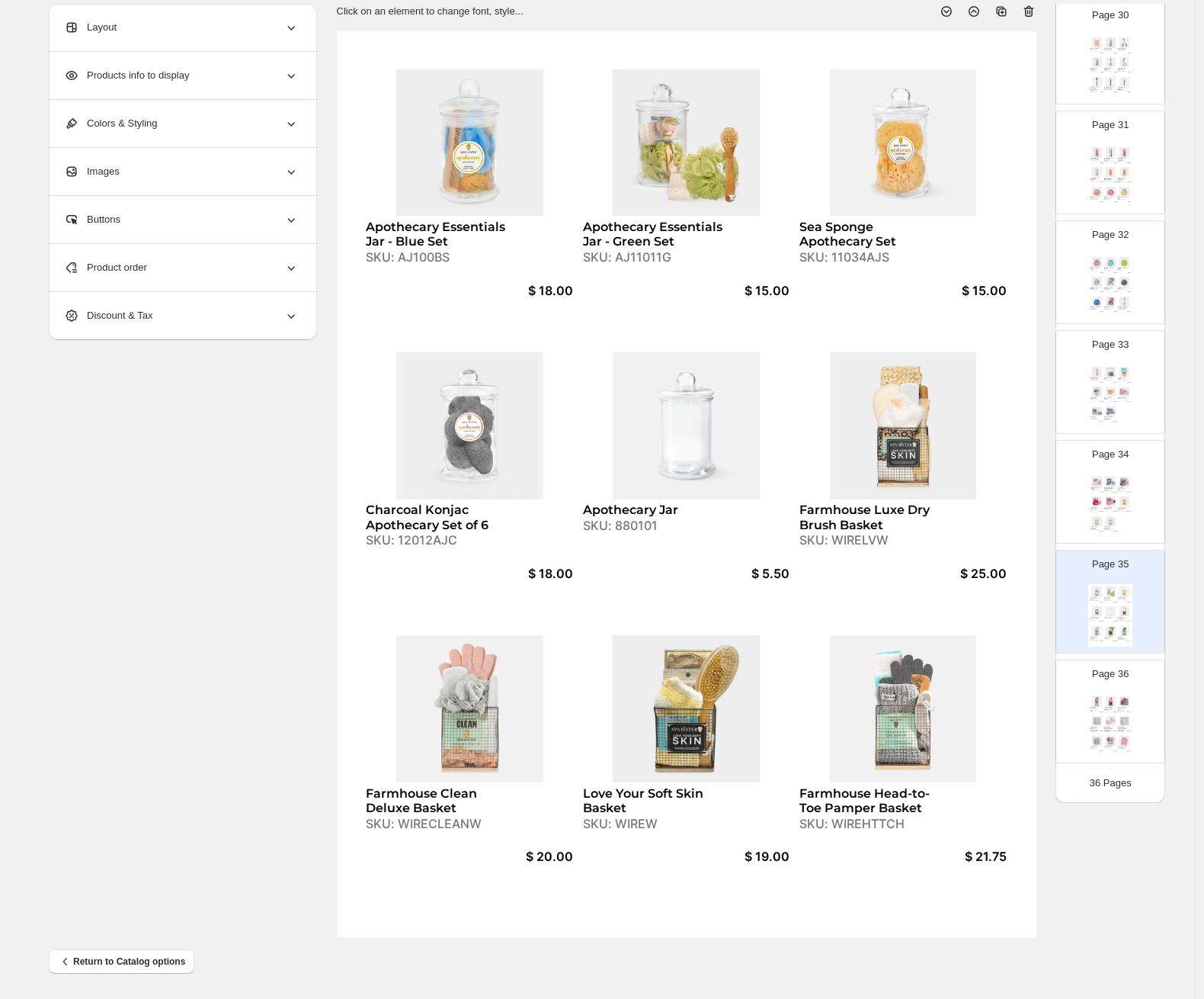
click at [1041, 714] on div "Relaxation Basket Set SKU: WIRECLEAN-MVS $ 10.00 Love Your Soft Skin Chicken Wi…" at bounding box center [1110, 725] width 45 height 63
type input "**"
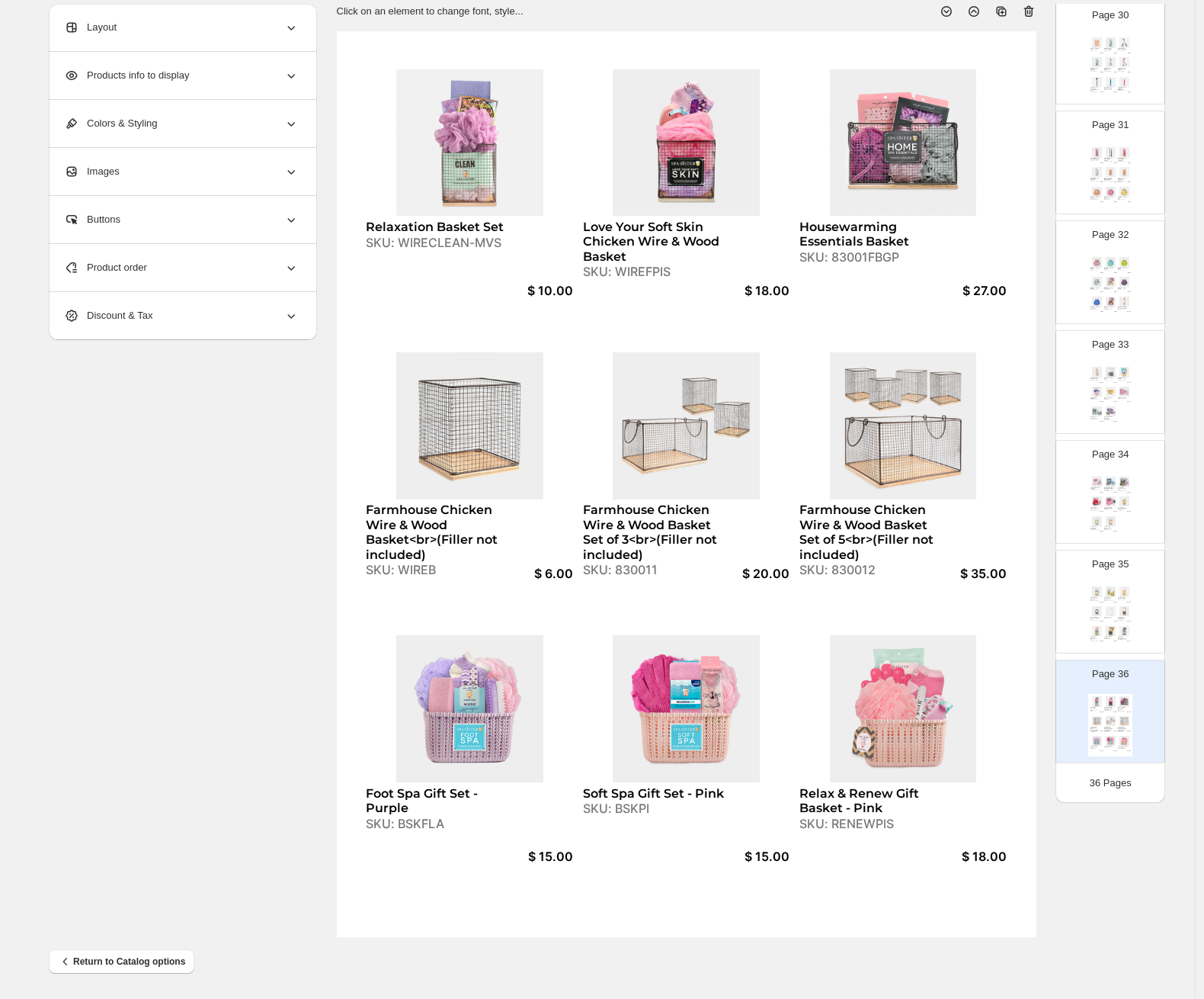
click at [138, 268] on span "Product order" at bounding box center [105, 268] width 83 height 16
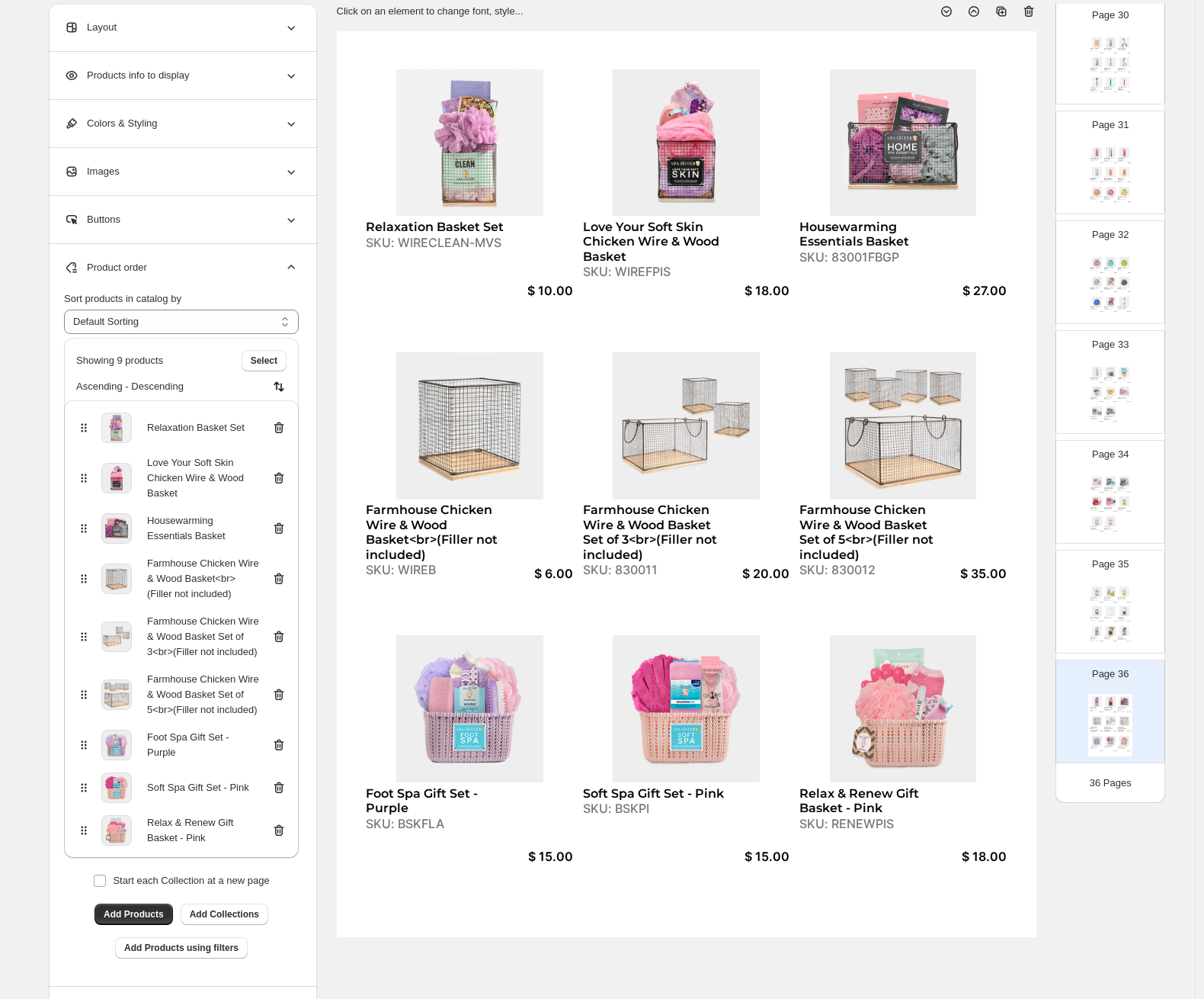
click at [287, 838] on icon at bounding box center [279, 830] width 16 height 16
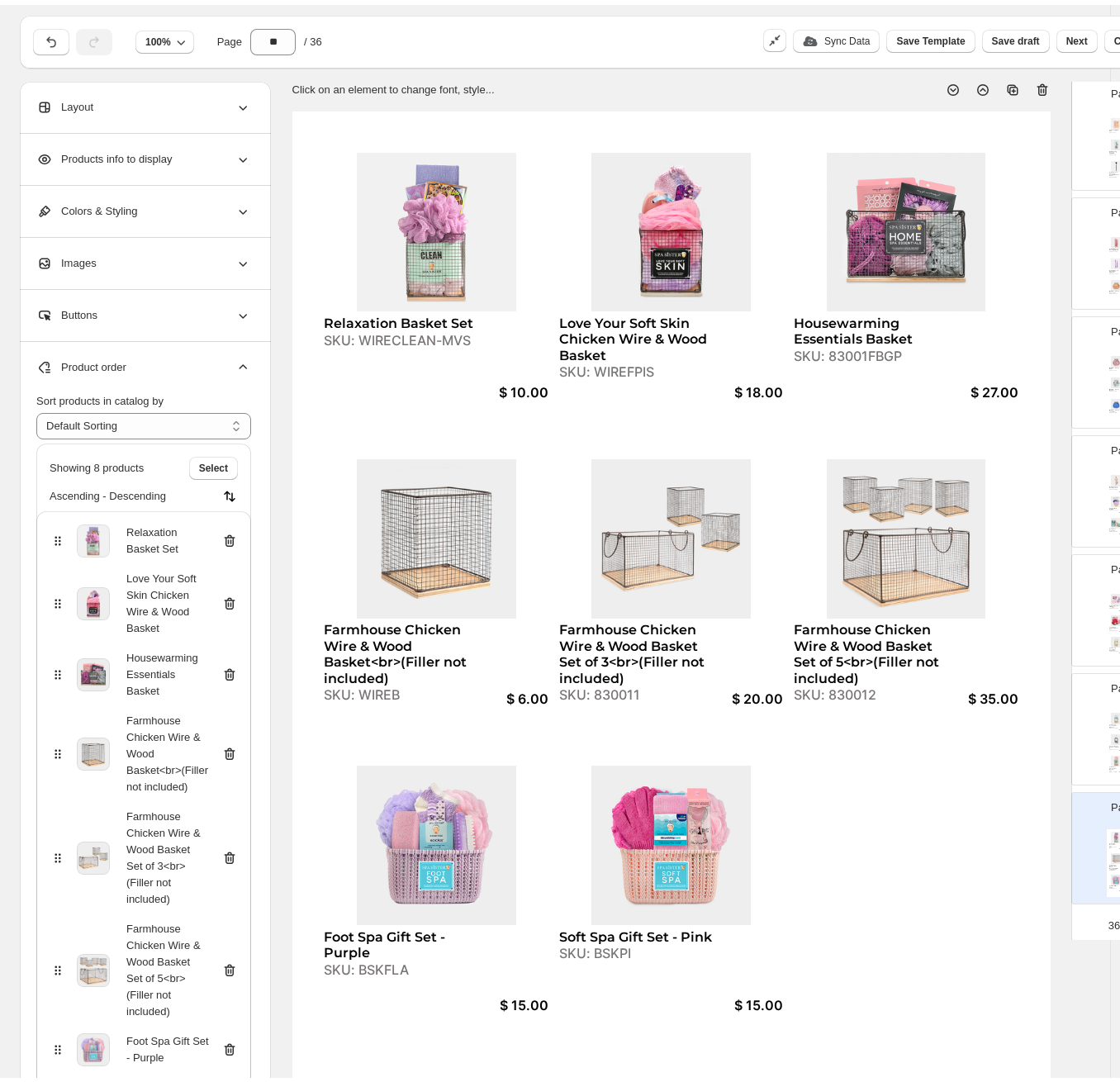
scroll to position [0, 0]
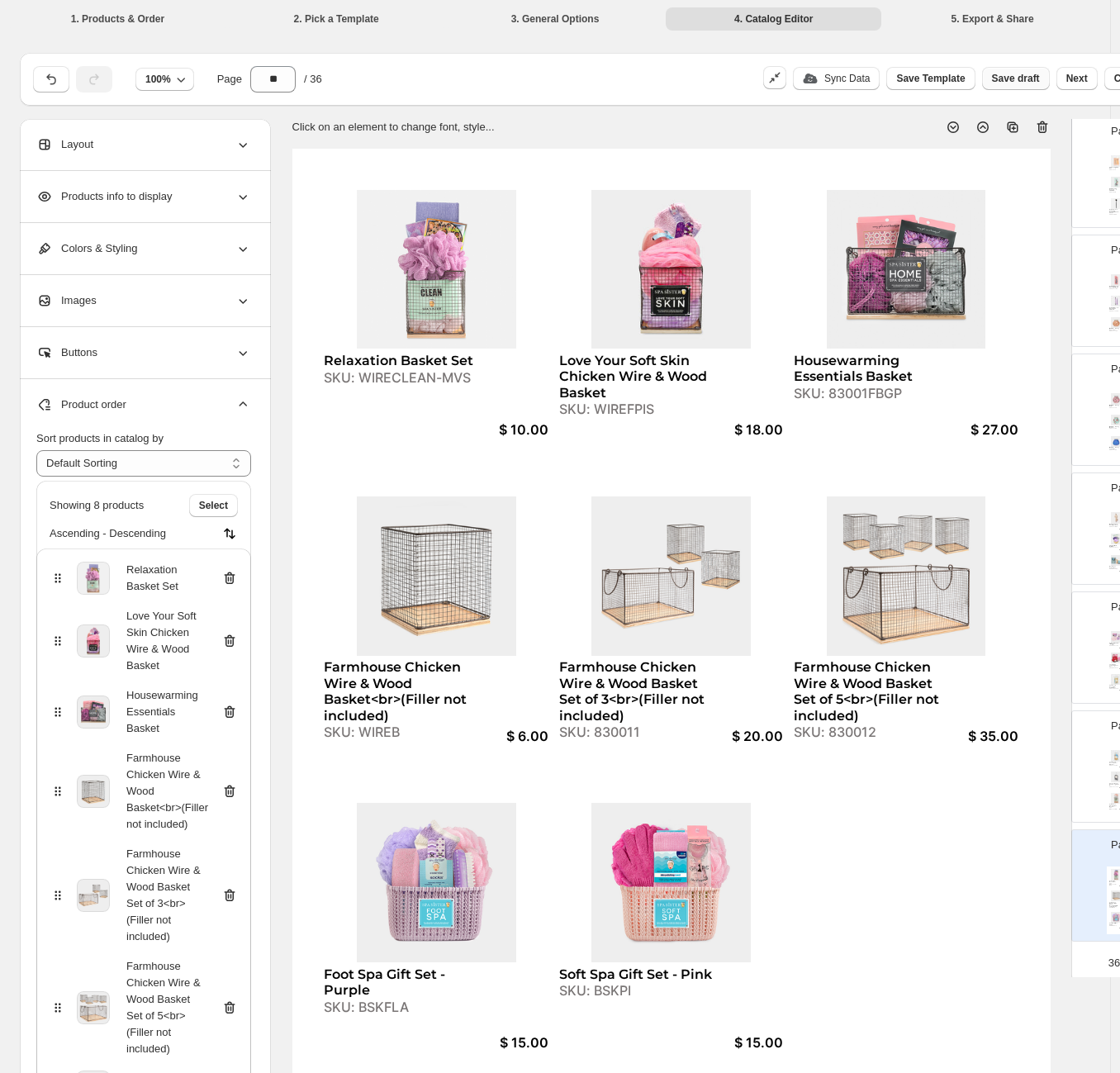
click at [995, 78] on span "Save draft" at bounding box center [1015, 79] width 48 height 14
